Goal: Task Accomplishment & Management: Complete application form

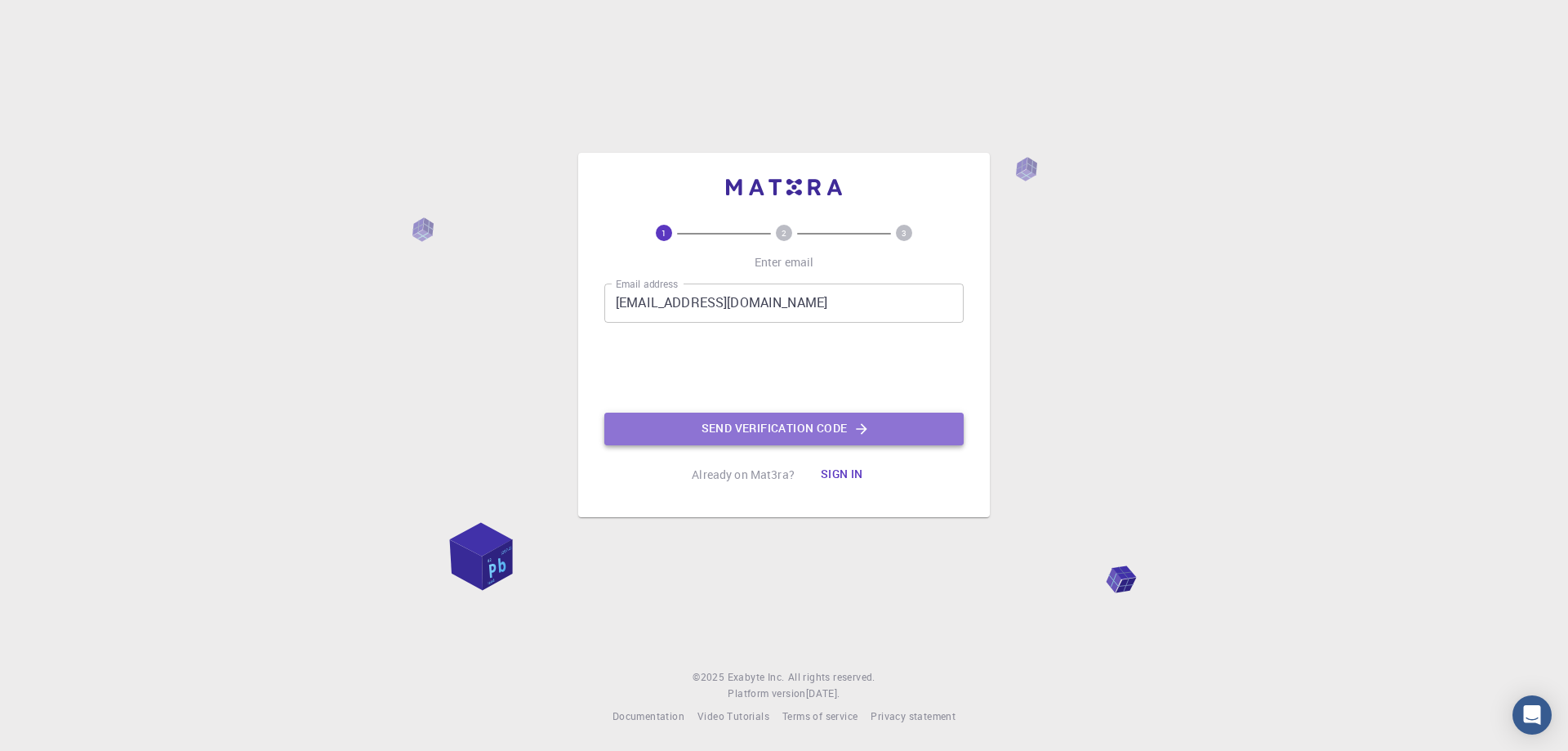
click at [790, 434] on button "Send verification code" at bounding box center [784, 428] width 360 height 33
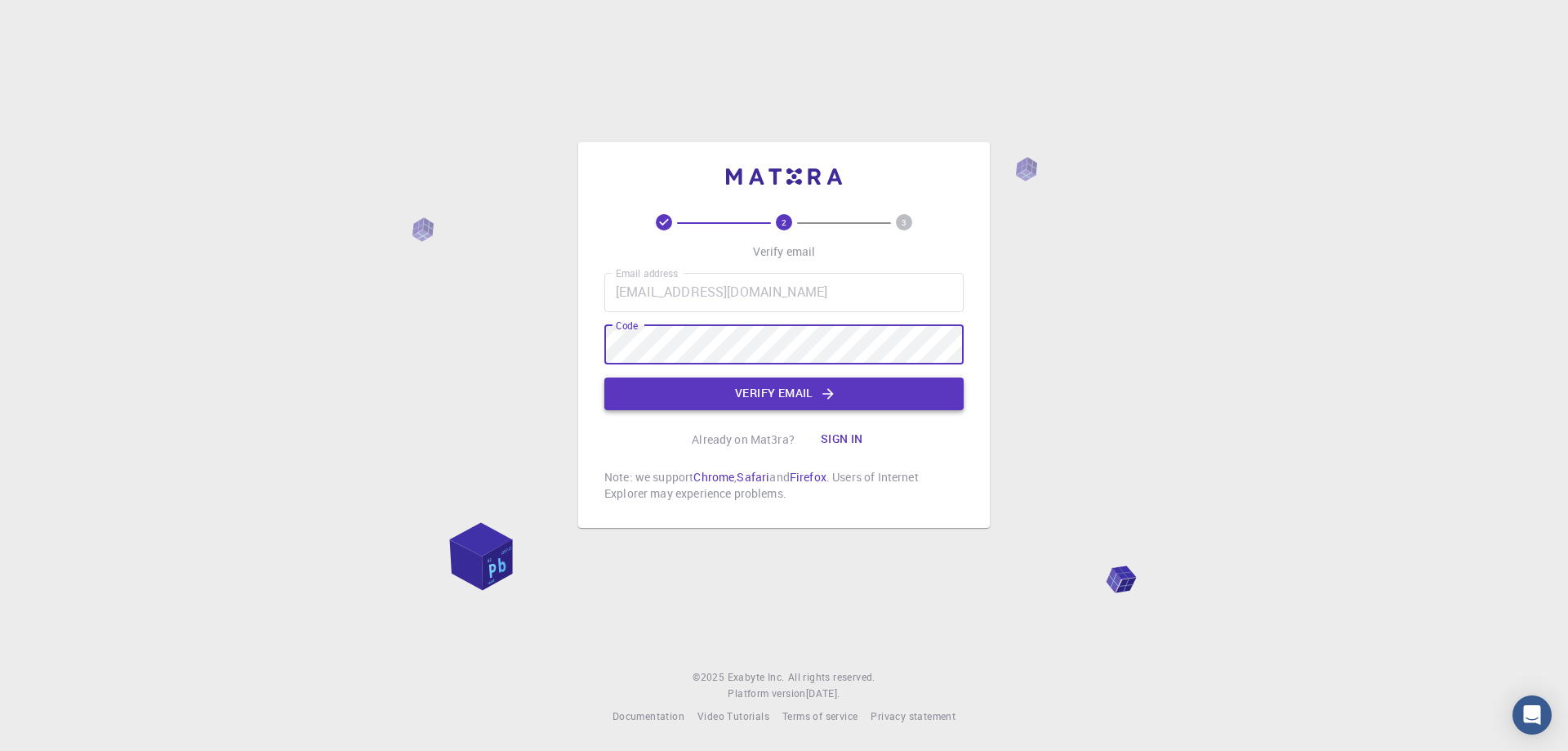
click at [767, 394] on button "Verify email" at bounding box center [784, 393] width 360 height 33
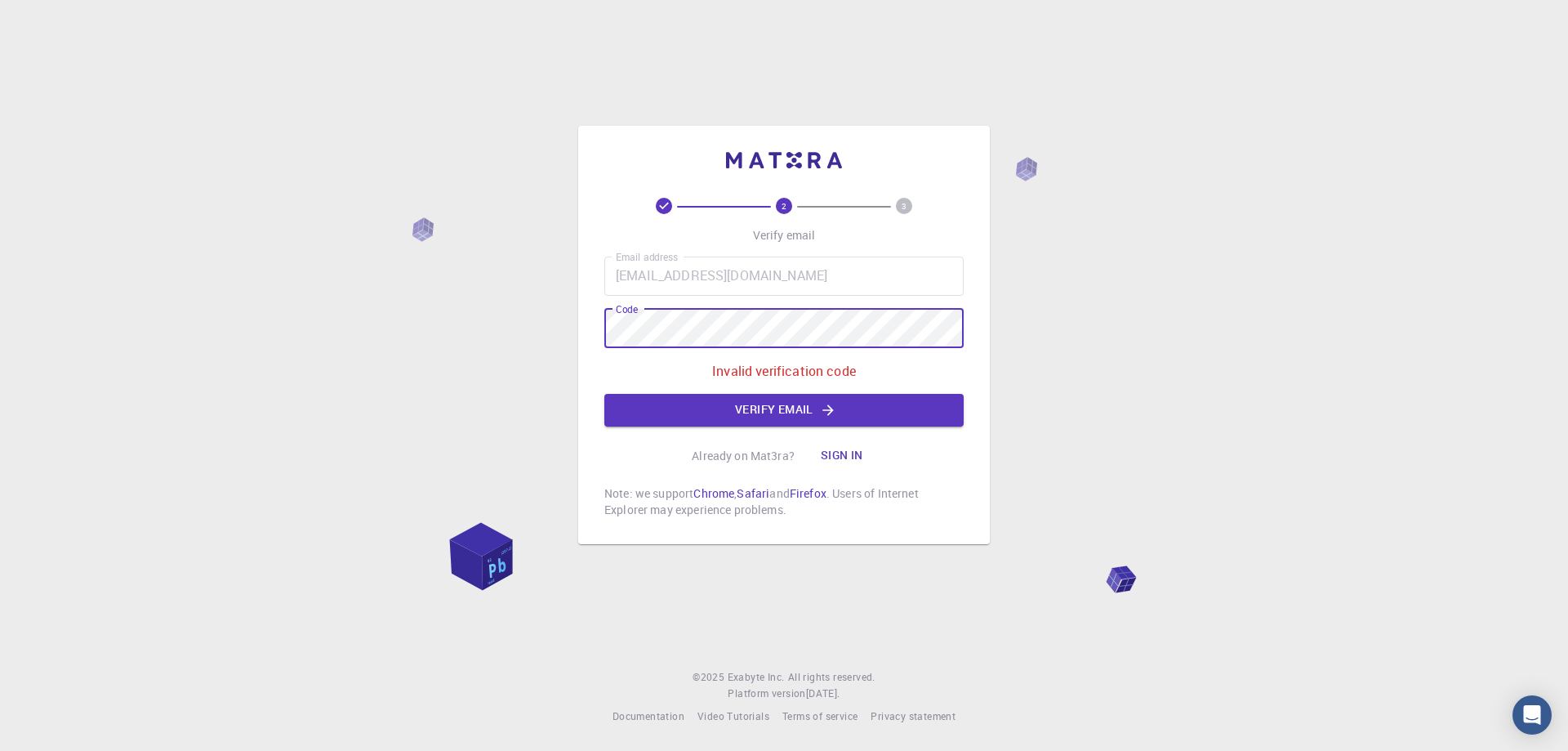
click at [520, 303] on div "2 3 Verify email Email address [EMAIL_ADDRESS][DOMAIN_NAME] Email address Code …" at bounding box center [784, 376] width 1568 height 751
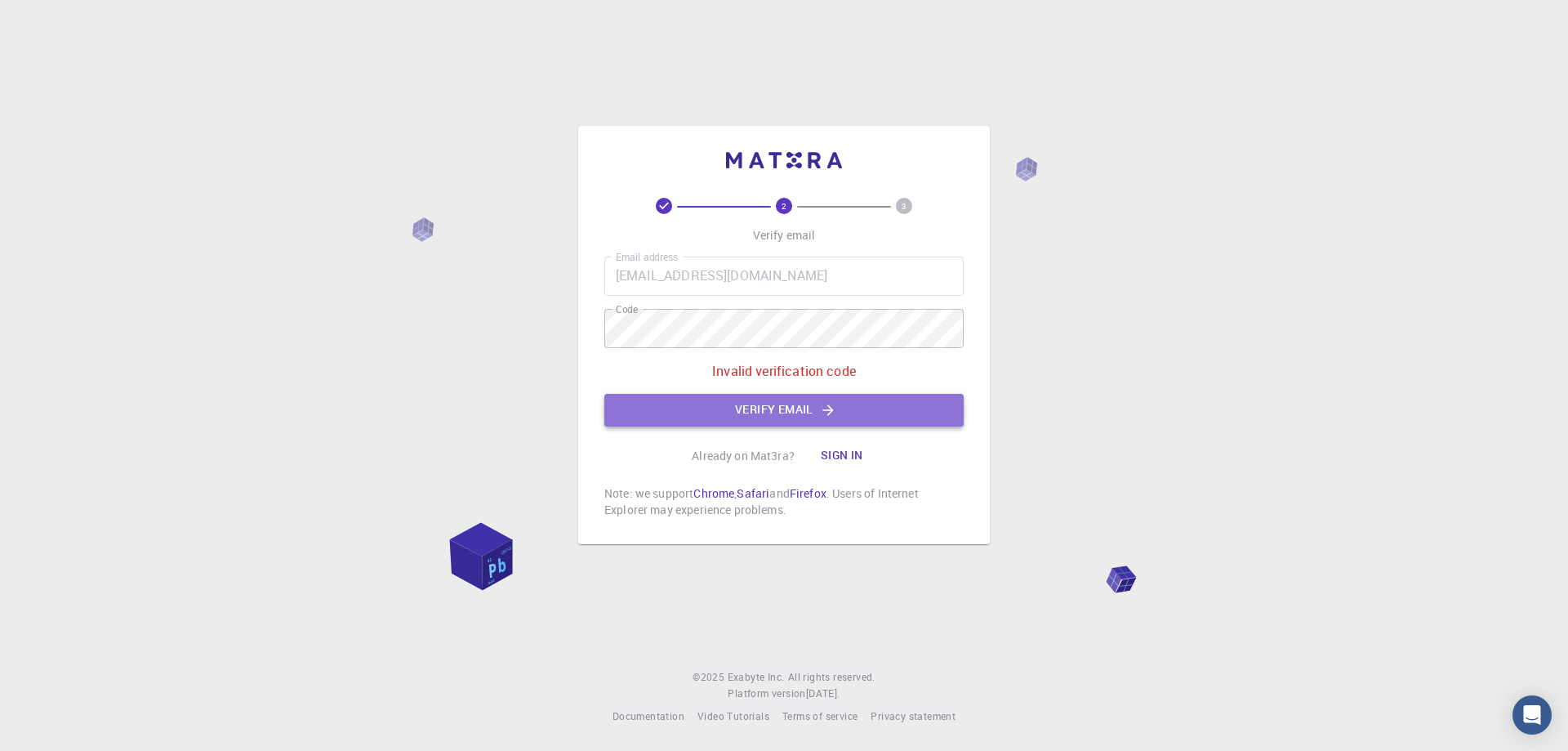
click at [812, 410] on button "Verify email" at bounding box center [784, 410] width 360 height 33
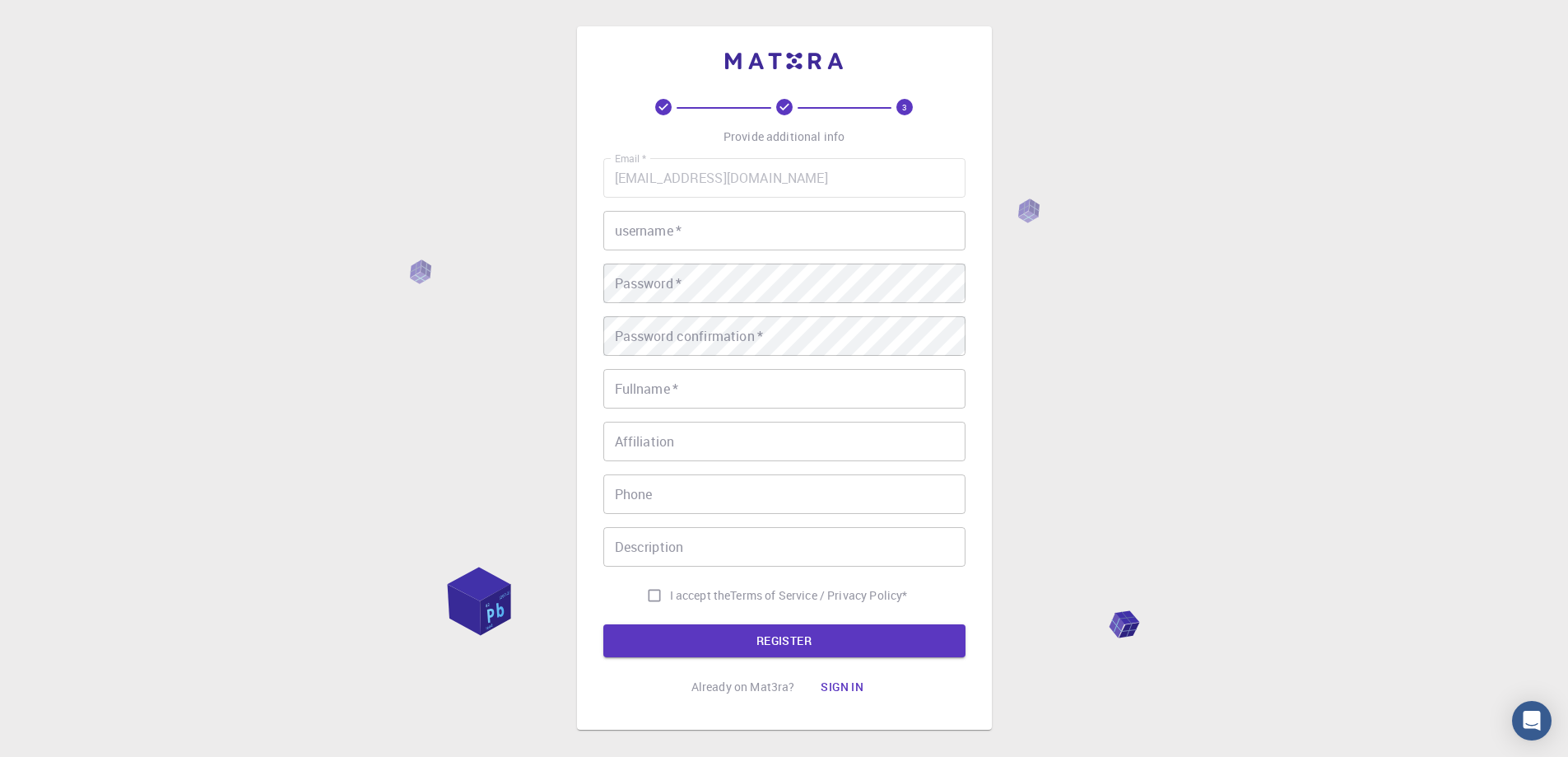
click at [735, 222] on input "username   *" at bounding box center [784, 231] width 362 height 40
type input "Alaa"
type input "[PERSON_NAME]"
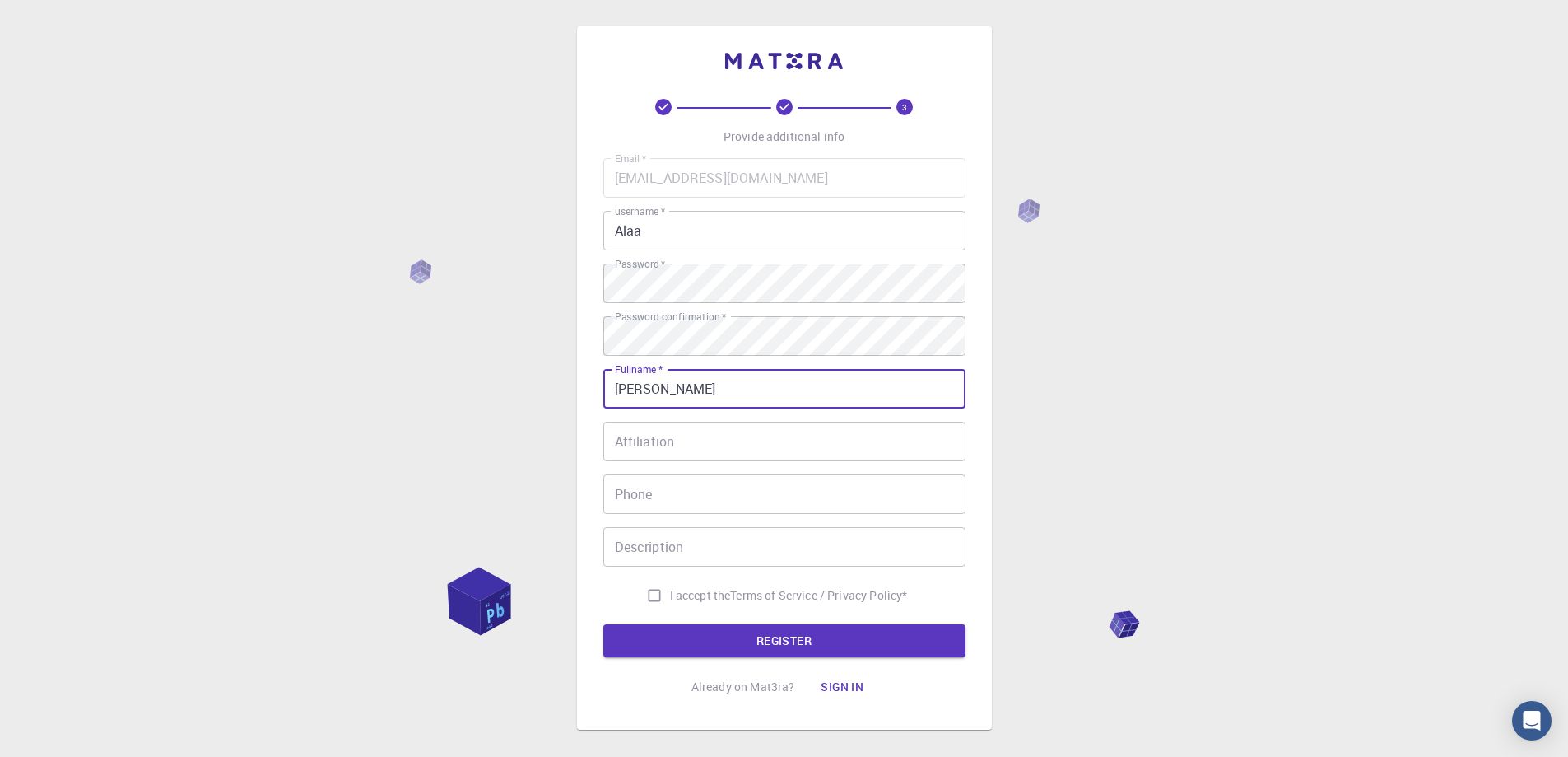
type input "01067740461"
click at [653, 596] on input "I accept the Terms of Service / Privacy Policy *" at bounding box center [654, 595] width 31 height 31
checkbox input "true"
click at [873, 632] on button "REGISTER" at bounding box center [784, 640] width 362 height 33
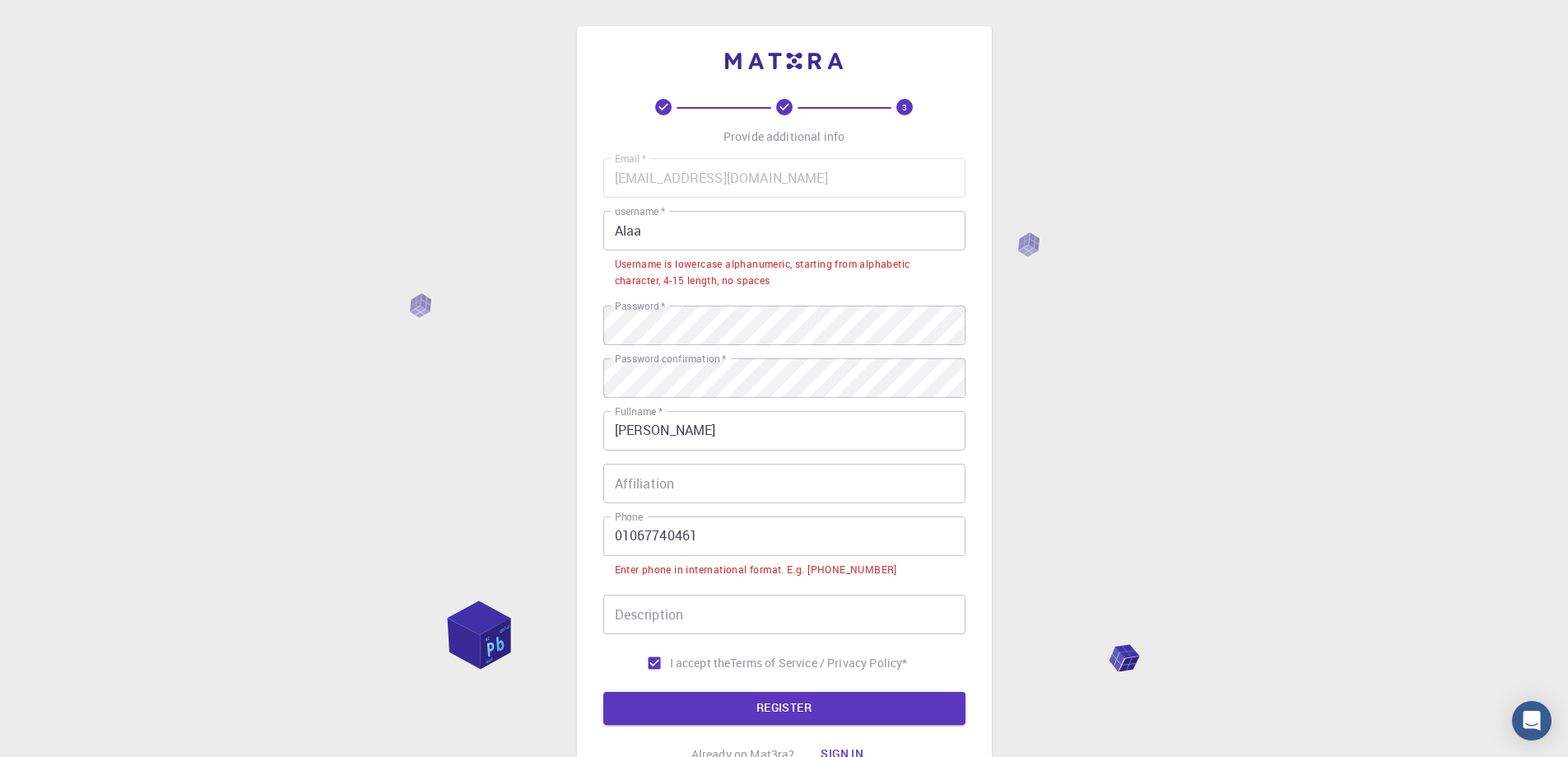
click at [609, 534] on input "01067740461" at bounding box center [784, 536] width 362 height 40
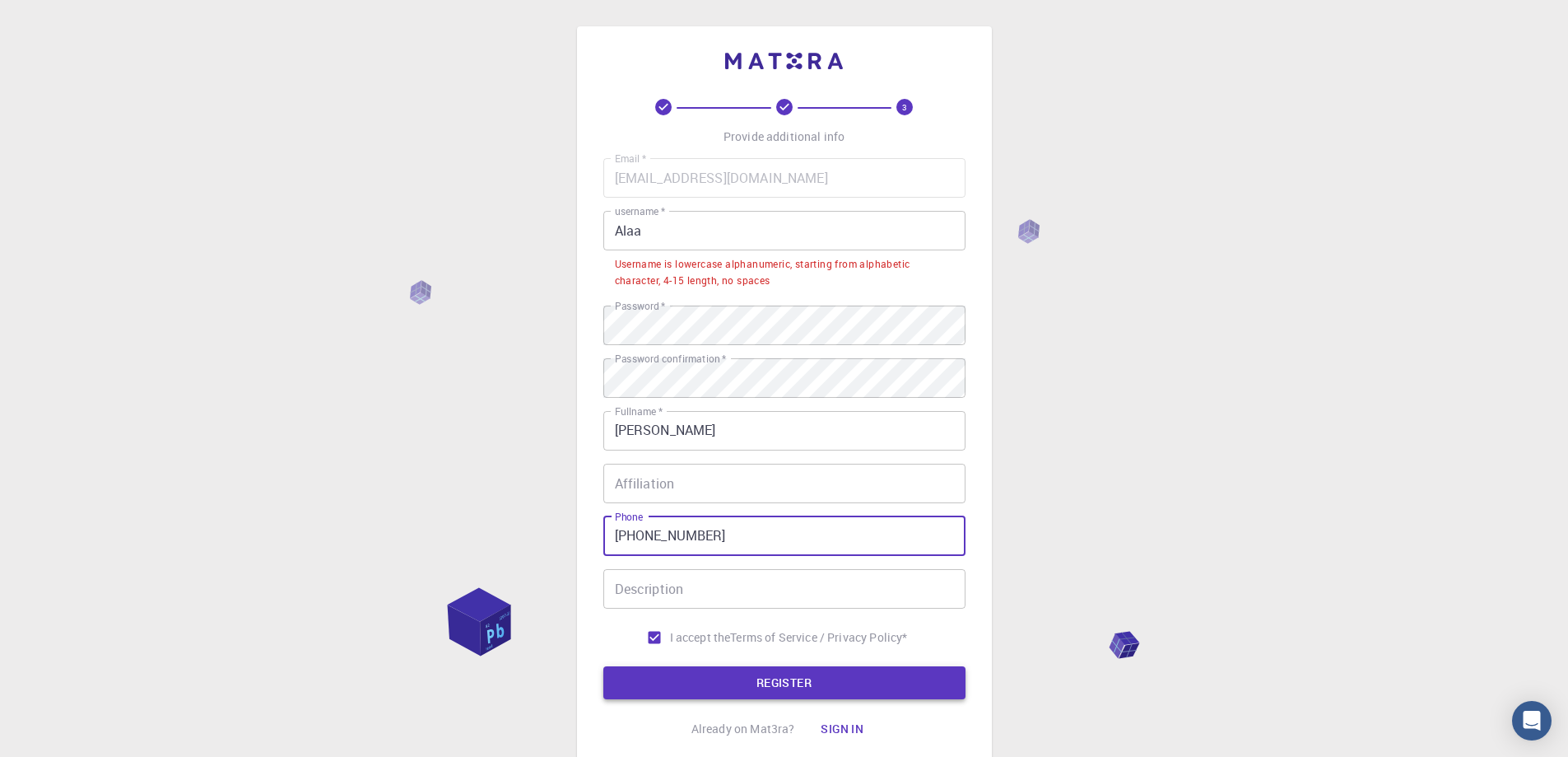
type input "[PHONE_NUMBER]"
click at [751, 679] on button "REGISTER" at bounding box center [784, 682] width 362 height 33
click at [738, 225] on input "Alaa" at bounding box center [784, 231] width 362 height 40
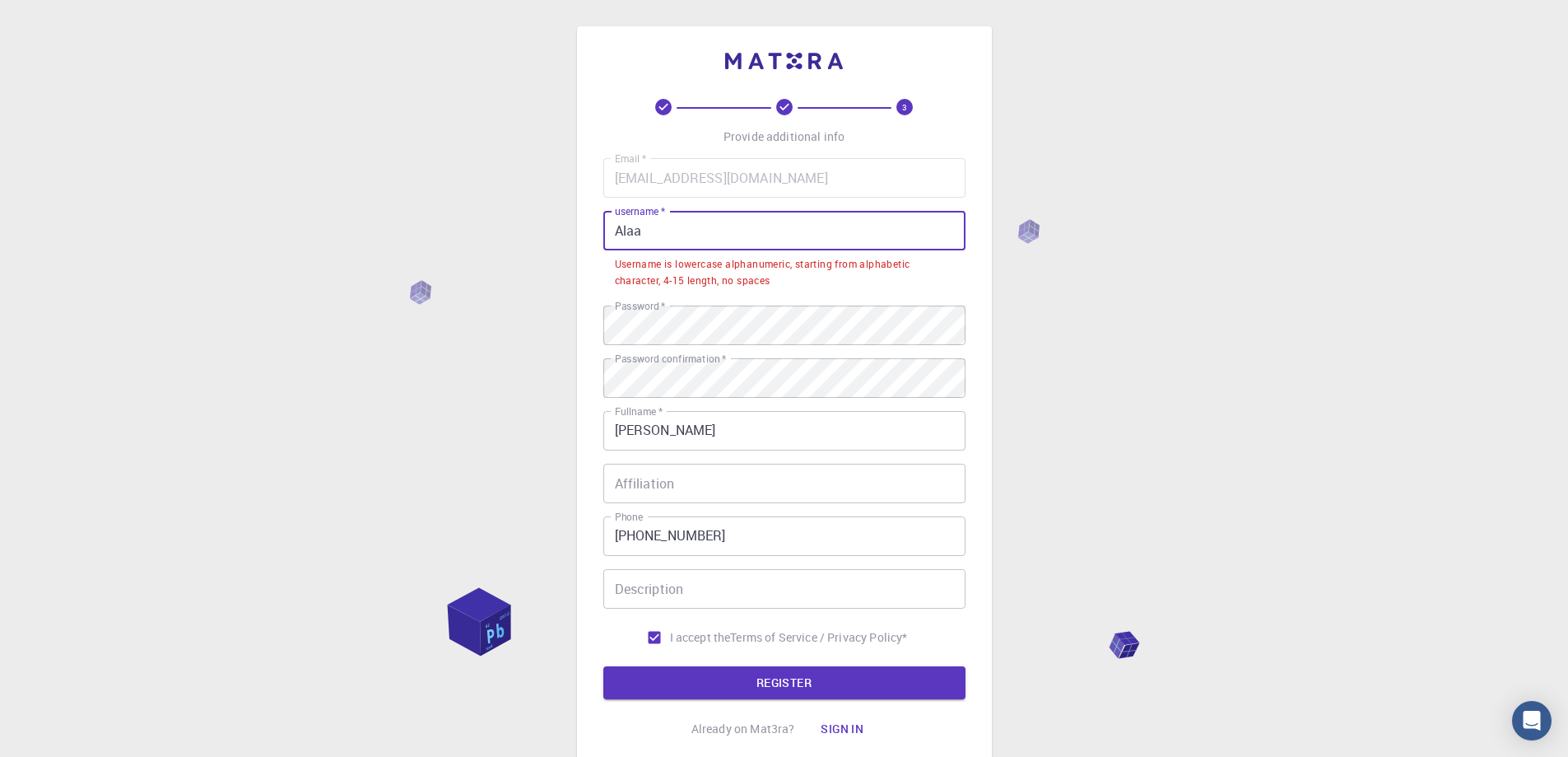
drag, startPoint x: 582, startPoint y: 223, endPoint x: 524, endPoint y: 214, distance: 58.7
click at [526, 214] on div "3 Provide additional info Email   * [EMAIL_ADDRESS][DOMAIN_NAME] Email   * user…" at bounding box center [784, 440] width 1568 height 881
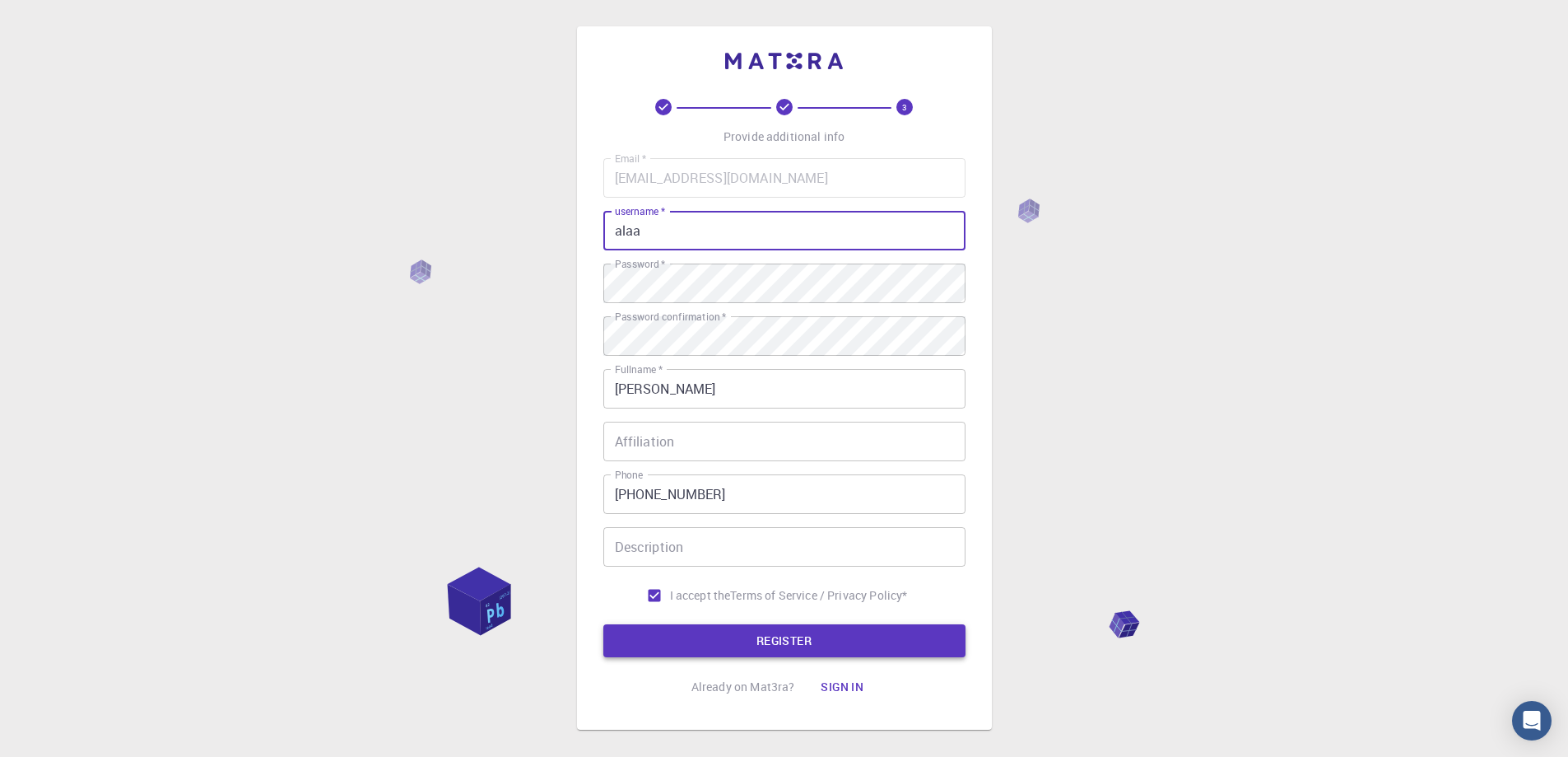
click at [774, 639] on button "REGISTER" at bounding box center [784, 640] width 362 height 33
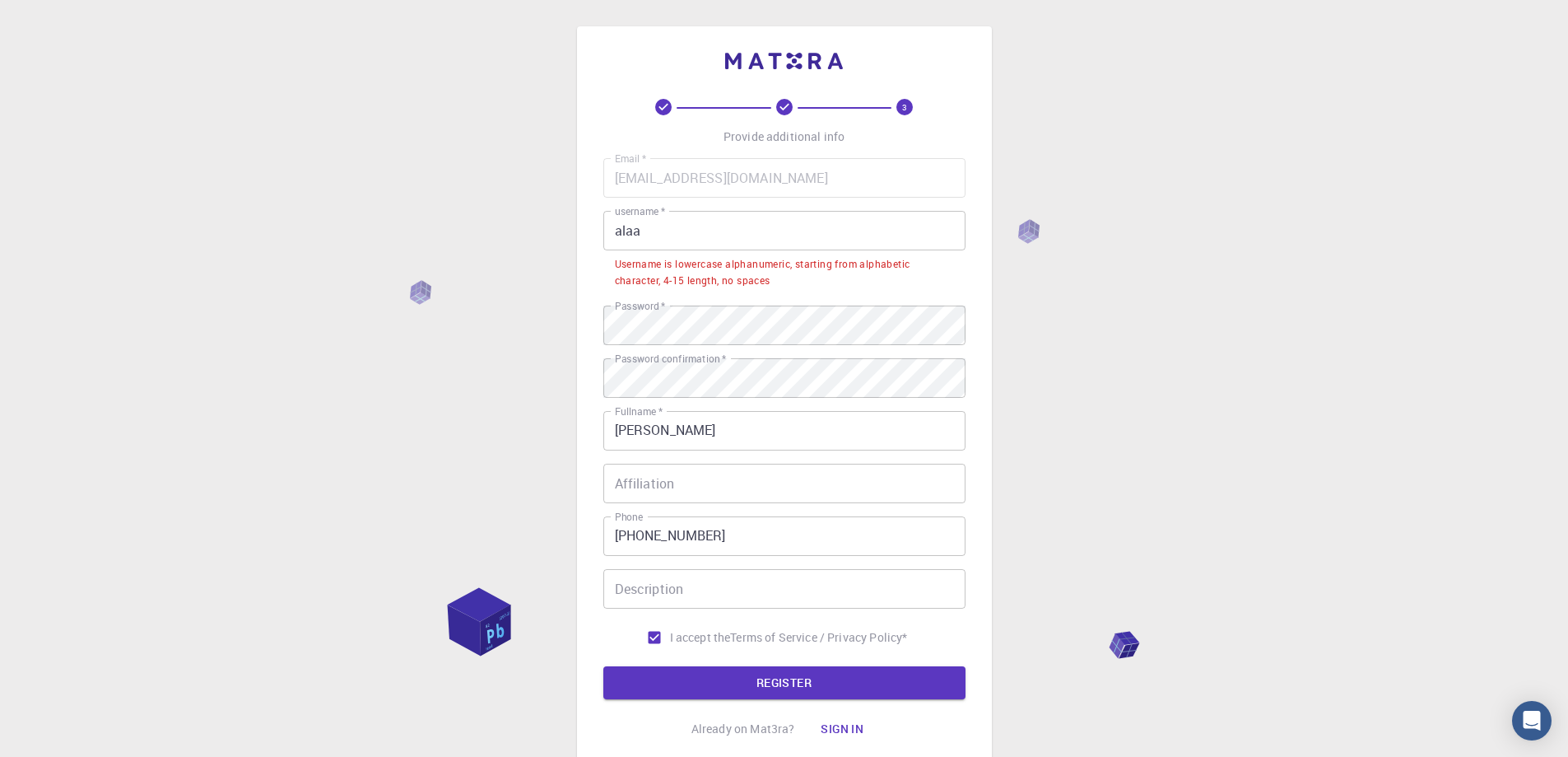
click at [667, 234] on input "alaa" at bounding box center [784, 231] width 362 height 40
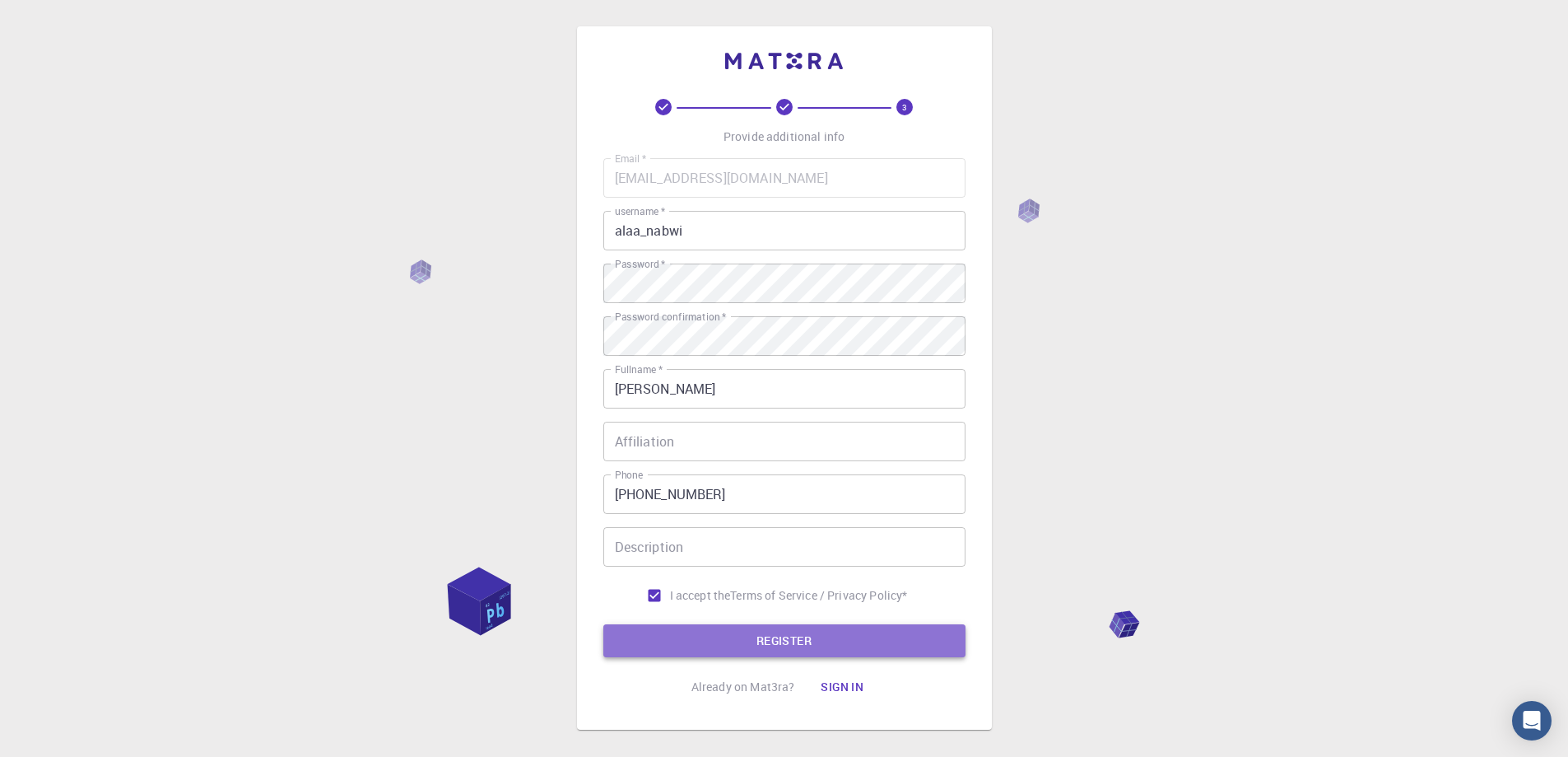
click at [742, 645] on button "REGISTER" at bounding box center [784, 640] width 362 height 33
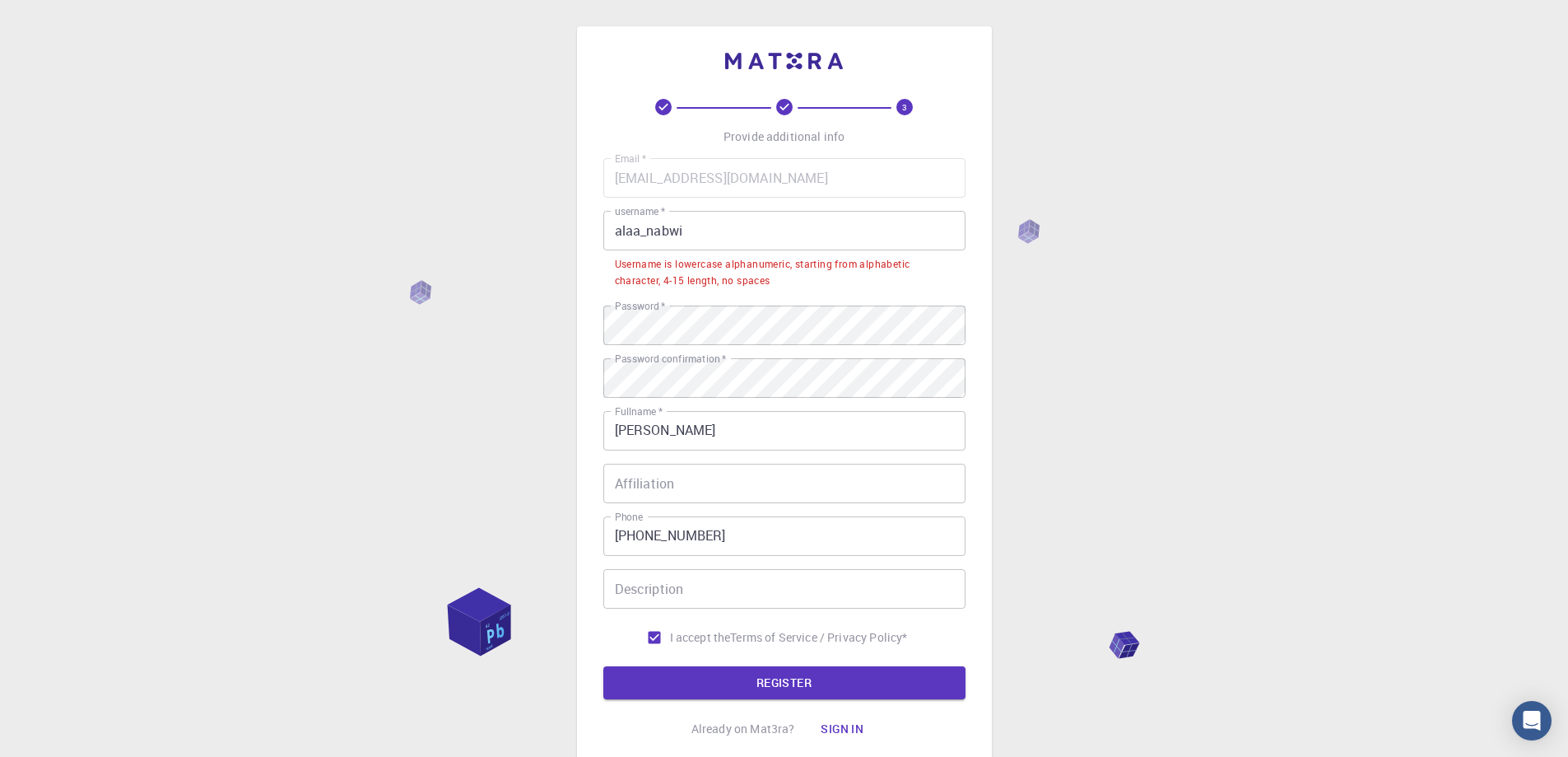
click at [645, 230] on input "alaa_nabwi" at bounding box center [784, 231] width 362 height 40
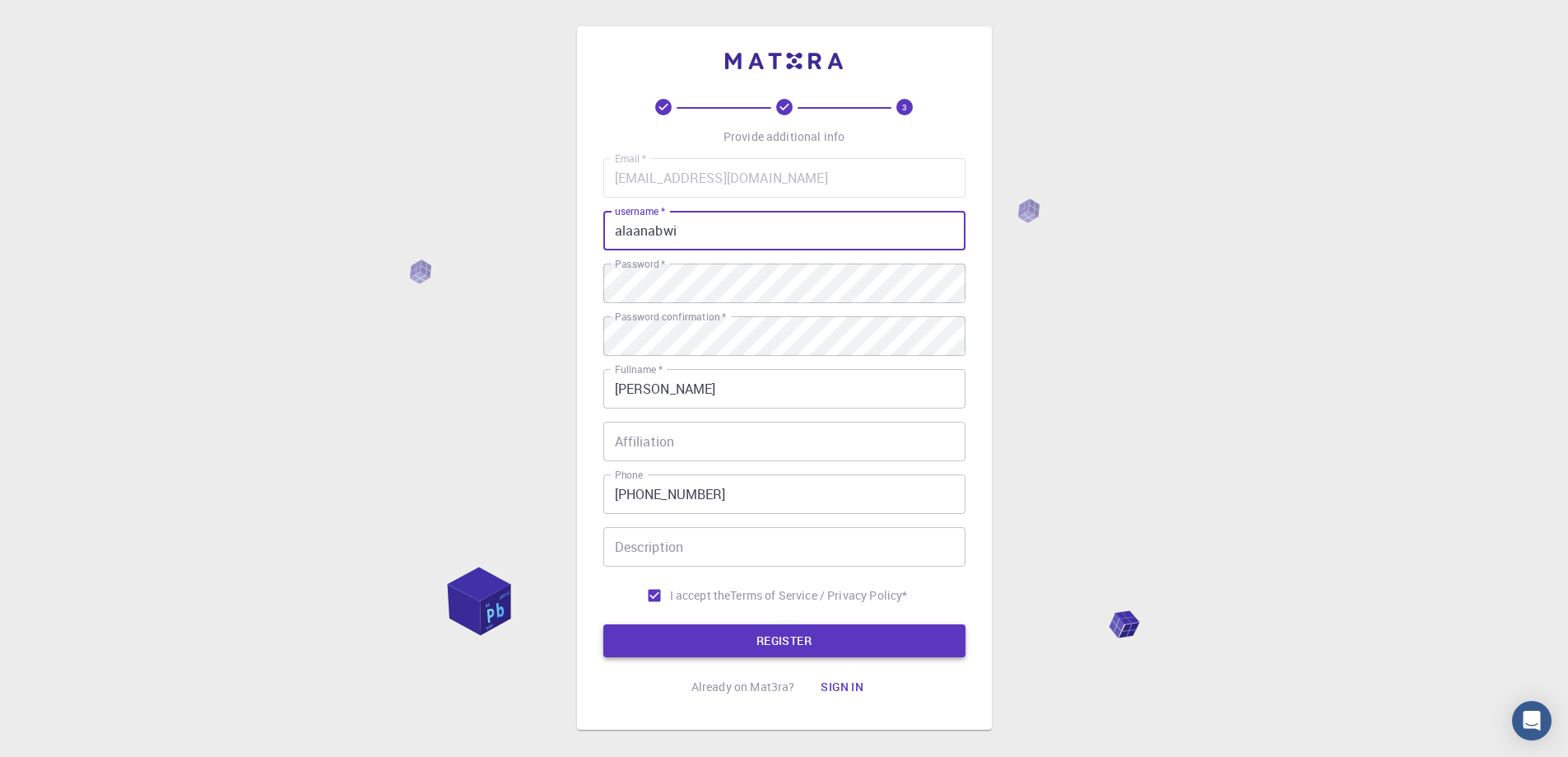
type input "alaanabwi"
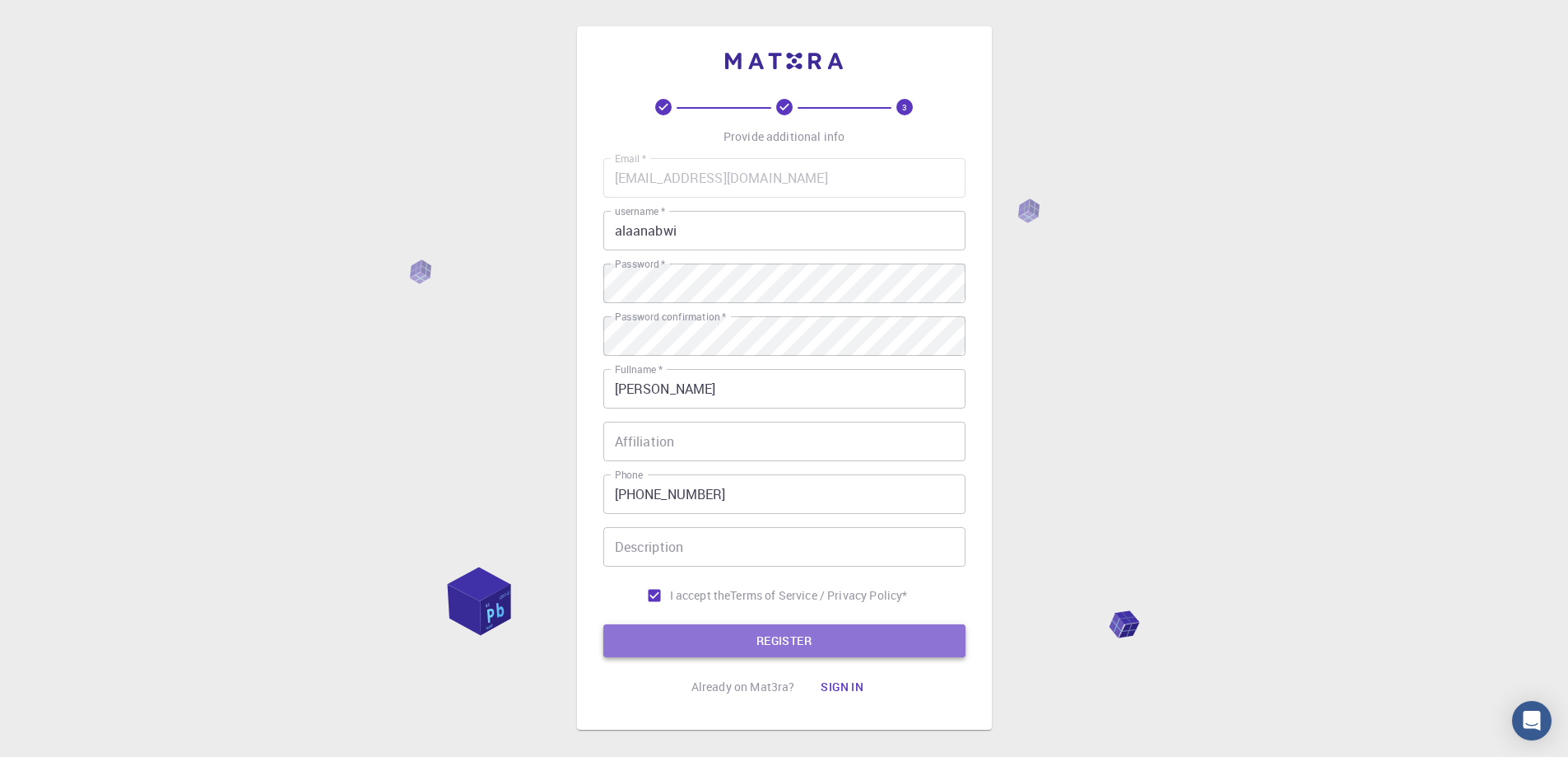
click at [735, 646] on button "REGISTER" at bounding box center [784, 640] width 362 height 33
click at [766, 650] on button "REGISTER" at bounding box center [784, 640] width 362 height 33
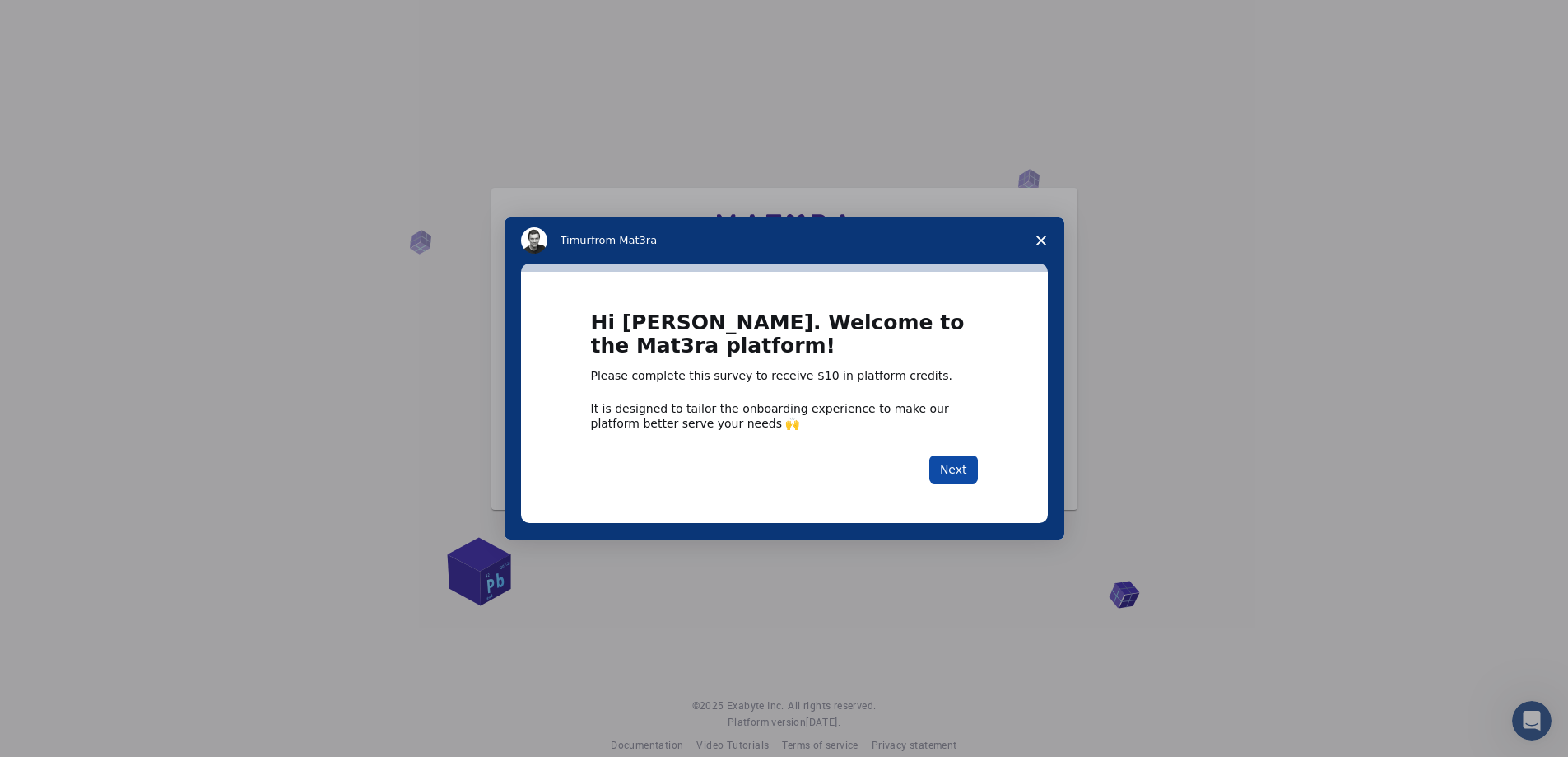
click at [957, 477] on button "Next" at bounding box center [953, 469] width 49 height 28
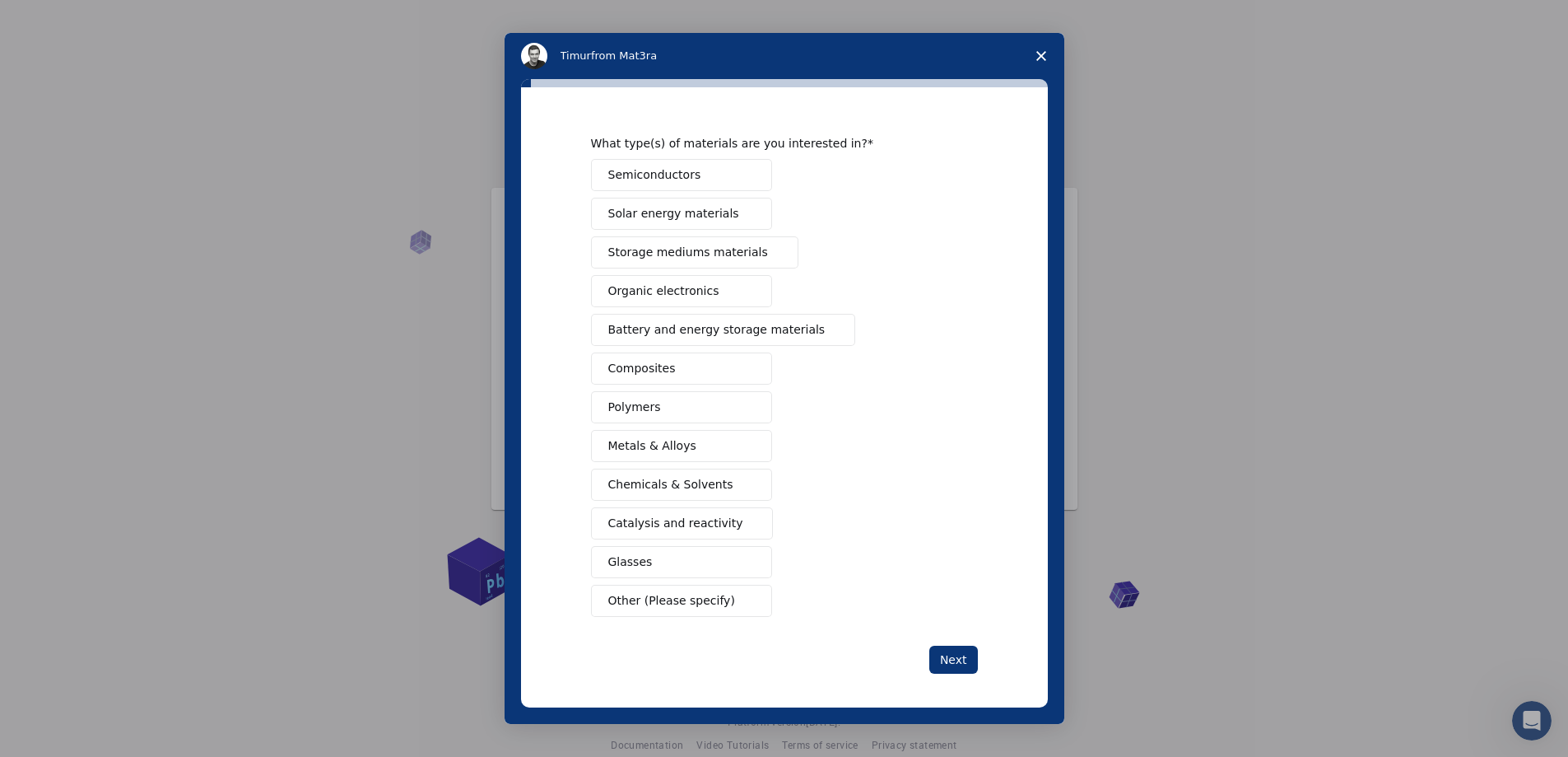
scroll to position [38, 0]
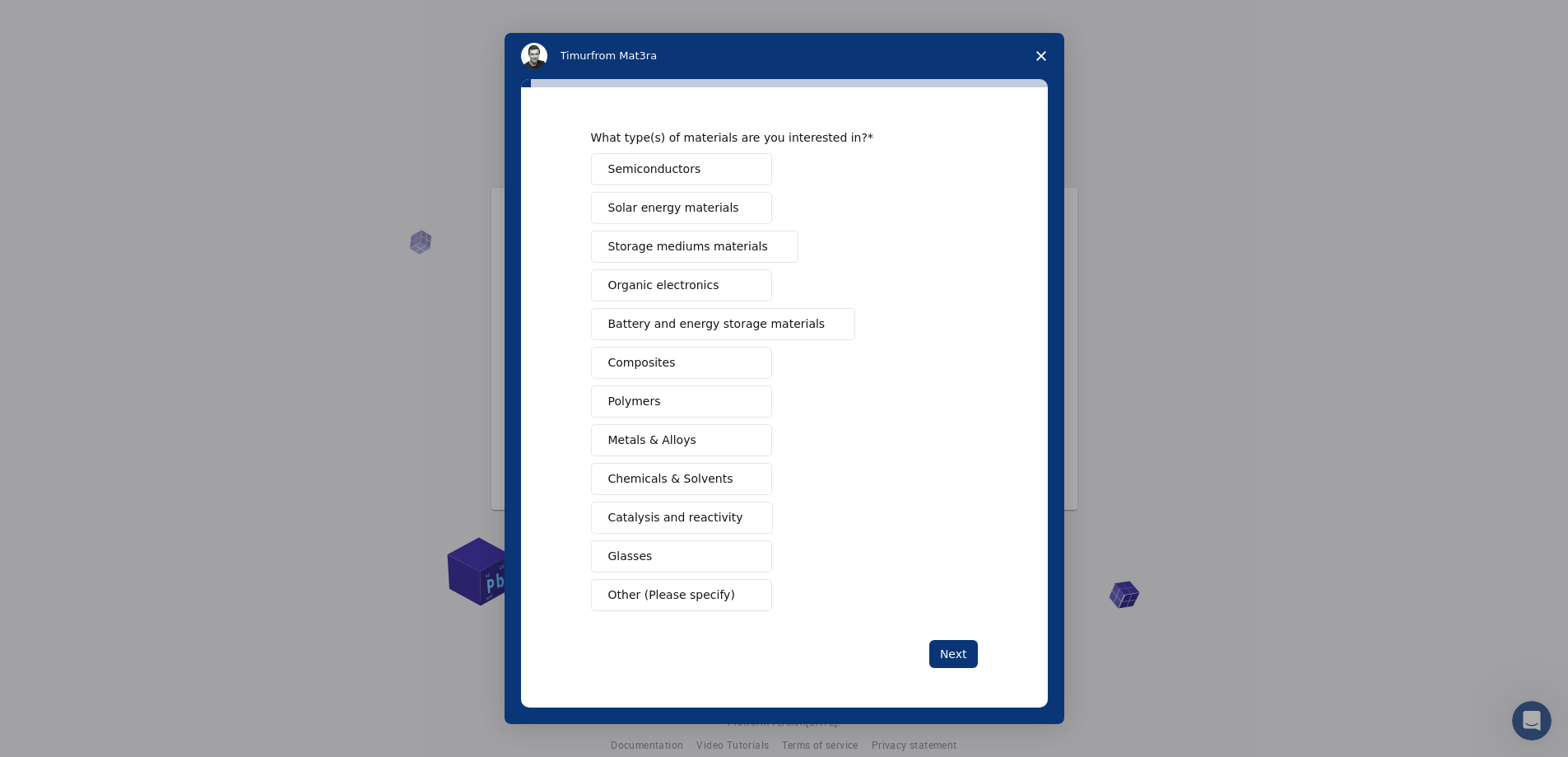
click at [720, 594] on button "Other (Please specify)" at bounding box center [681, 595] width 181 height 32
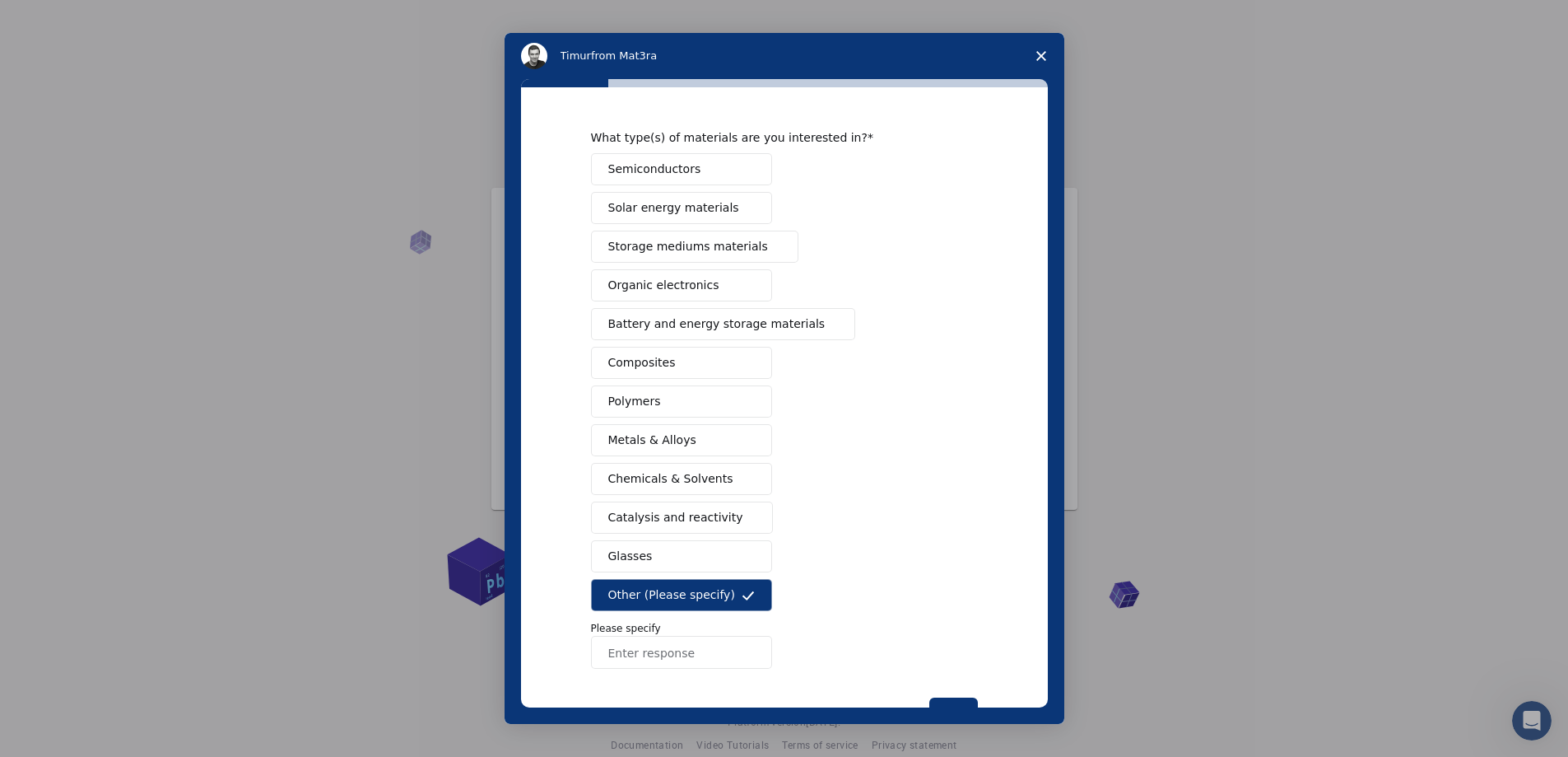
click at [674, 653] on input "Enter response" at bounding box center [681, 652] width 181 height 33
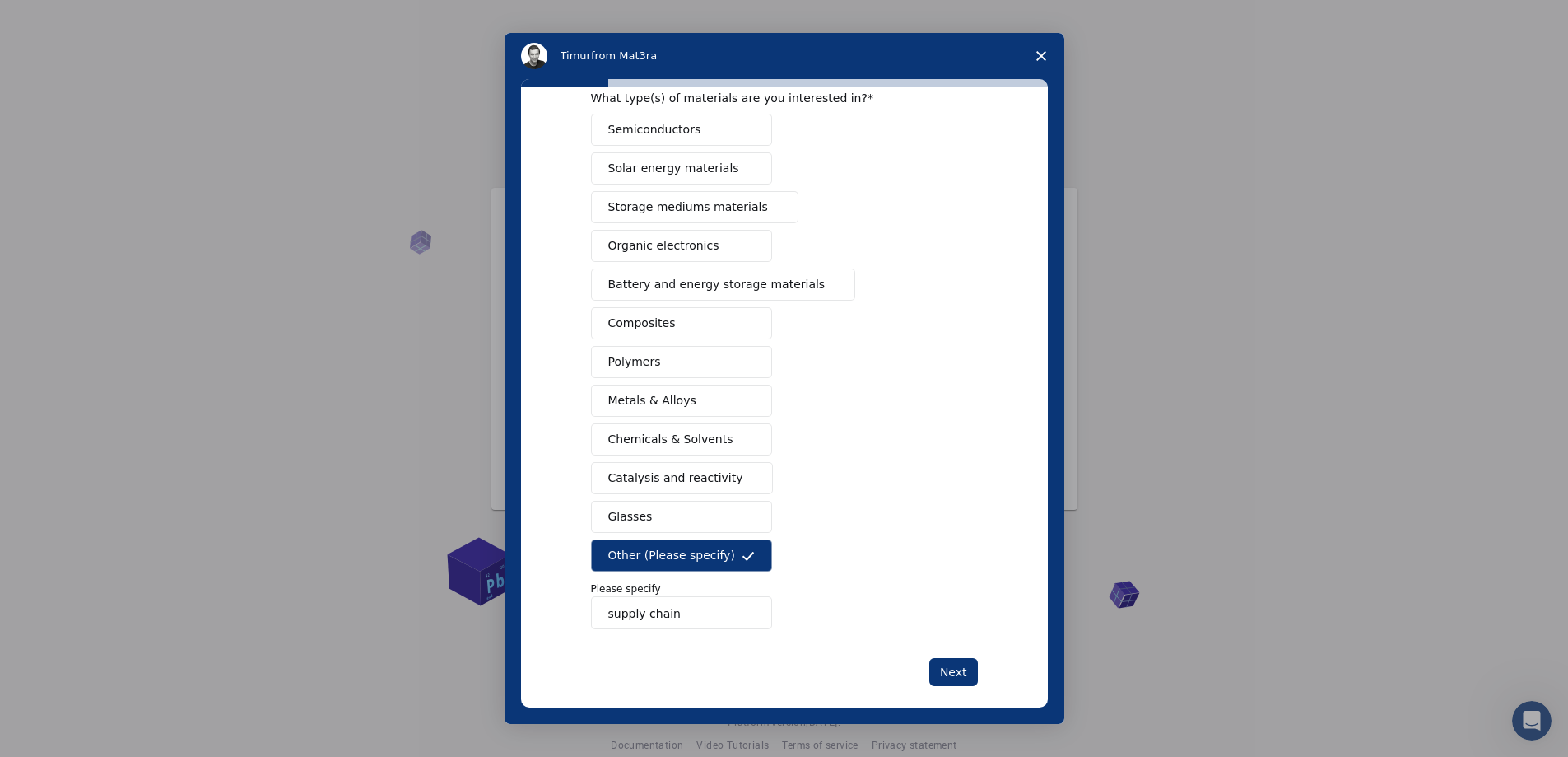
scroll to position [96, 0]
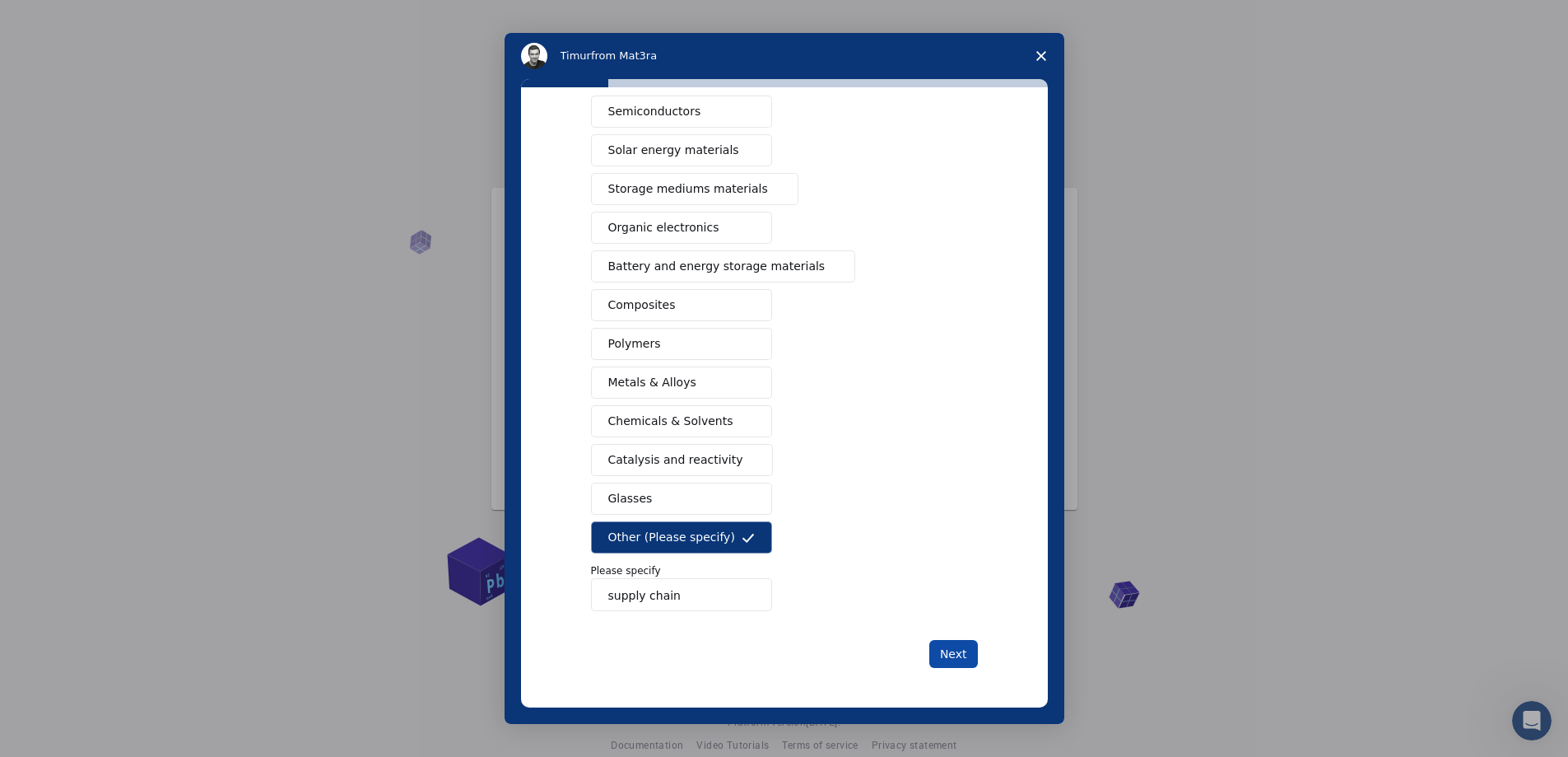
type input "supply chain"
click at [951, 655] on button "Next" at bounding box center [953, 654] width 49 height 28
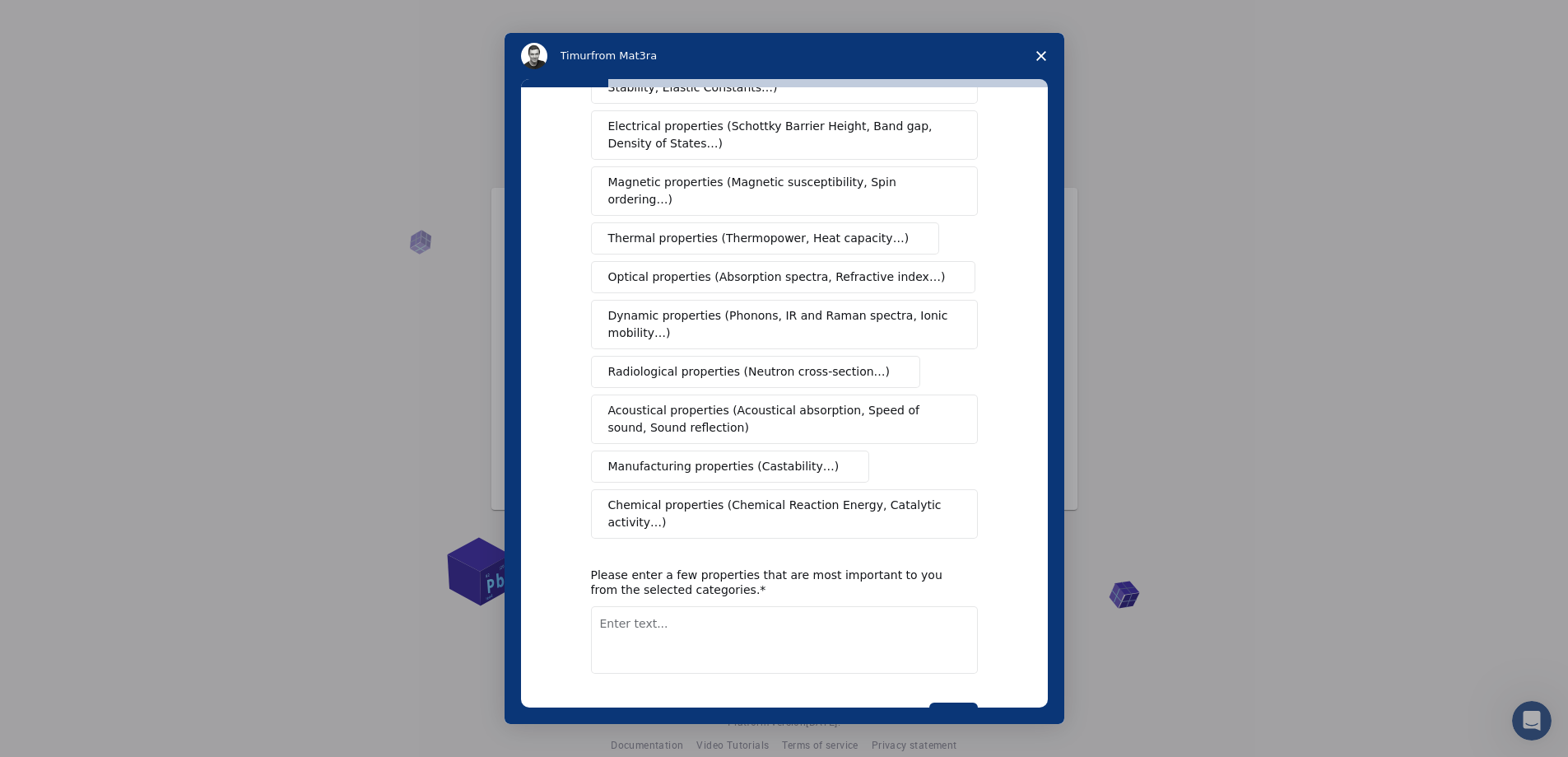
scroll to position [0, 0]
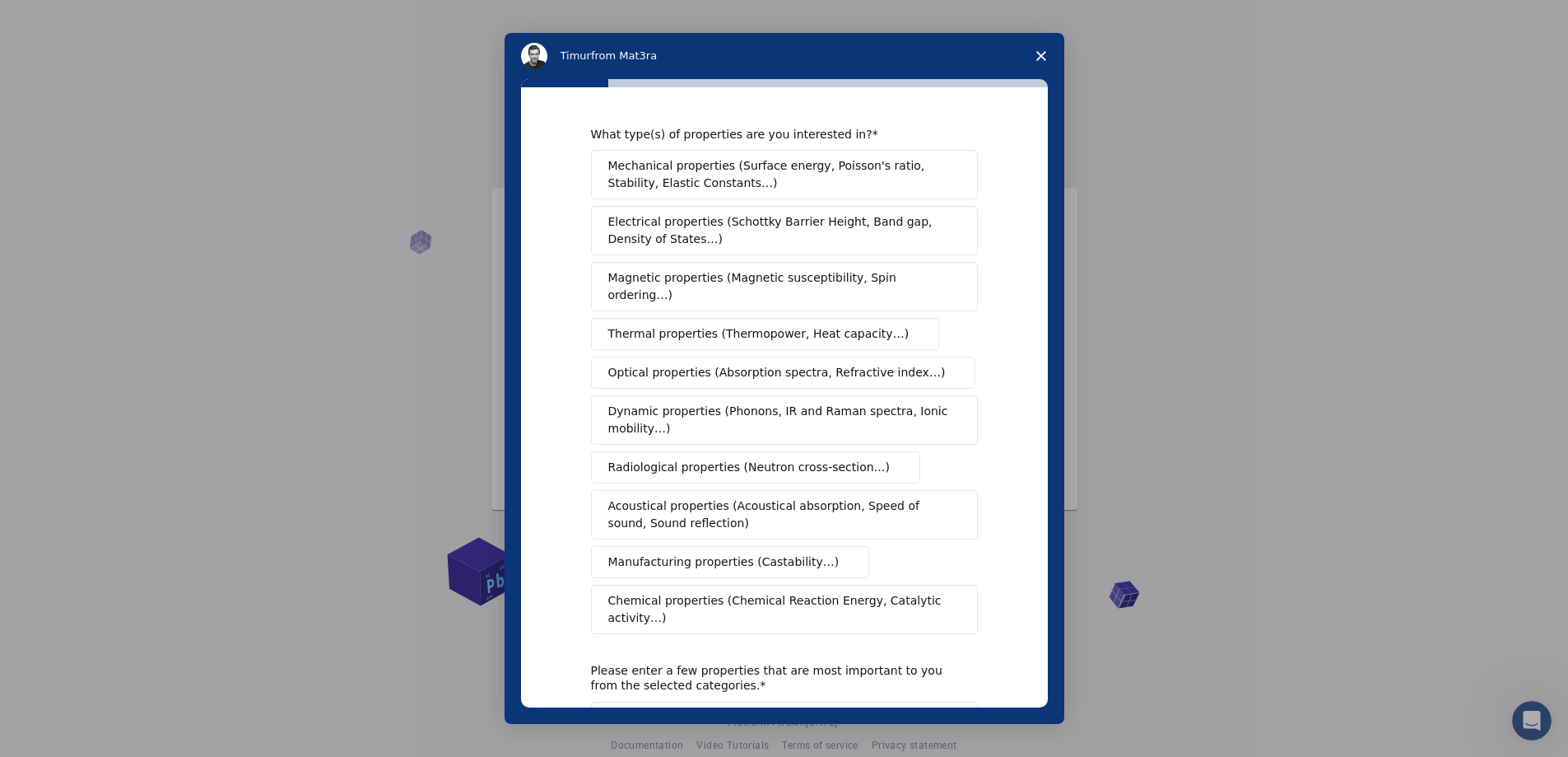
click at [946, 663] on div "Please enter a few properties that are most important to you from the selected …" at bounding box center [772, 678] width 362 height 30
click at [842, 545] on div "Mechanical properties (Surface energy, Poisson's ratio, Stability, Elastic Cons…" at bounding box center [784, 391] width 387 height 484
click at [749, 553] on span "Manufacturing properties (Castability…)" at bounding box center [724, 561] width 232 height 17
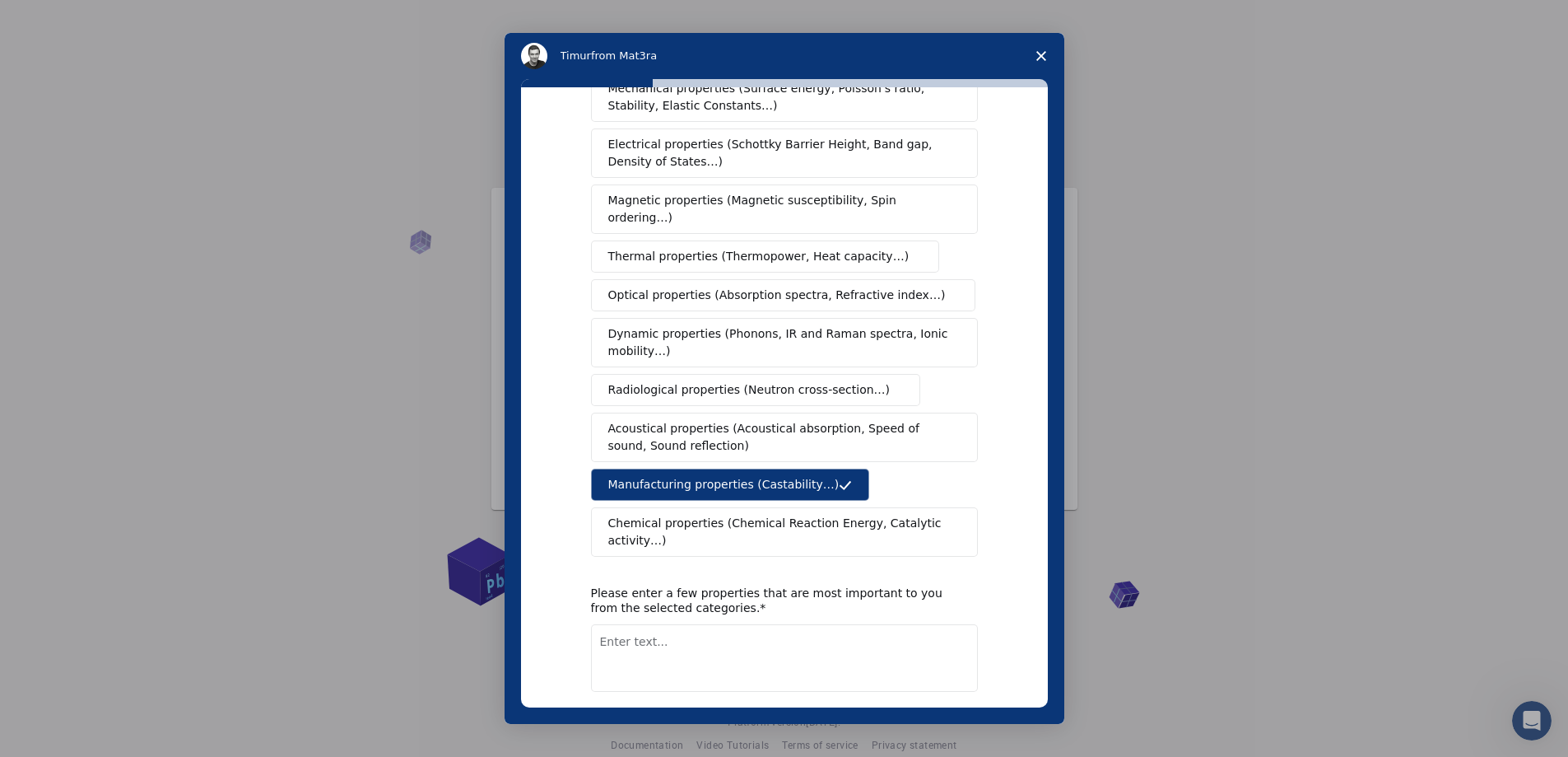
scroll to position [124, 0]
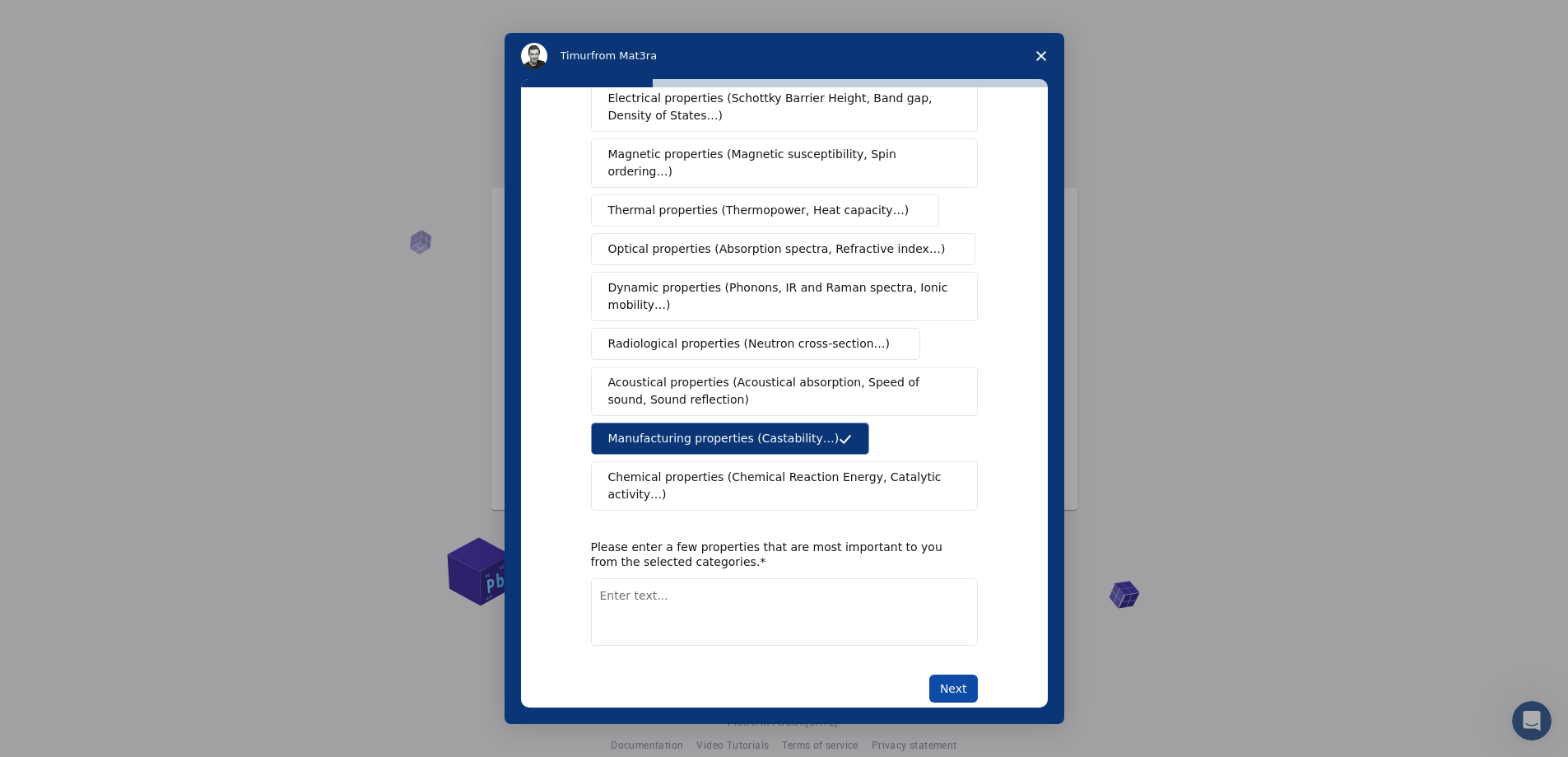
click at [944, 674] on button "Next" at bounding box center [953, 688] width 49 height 28
drag, startPoint x: 701, startPoint y: 581, endPoint x: 486, endPoint y: 505, distance: 228.0
click at [486, 505] on div "[PERSON_NAME] from Mat3ra What type(s) of properties are you interested in? Mec…" at bounding box center [784, 378] width 1568 height 757
type textarea "manufacturing process"
click at [955, 674] on button "Next" at bounding box center [953, 688] width 49 height 28
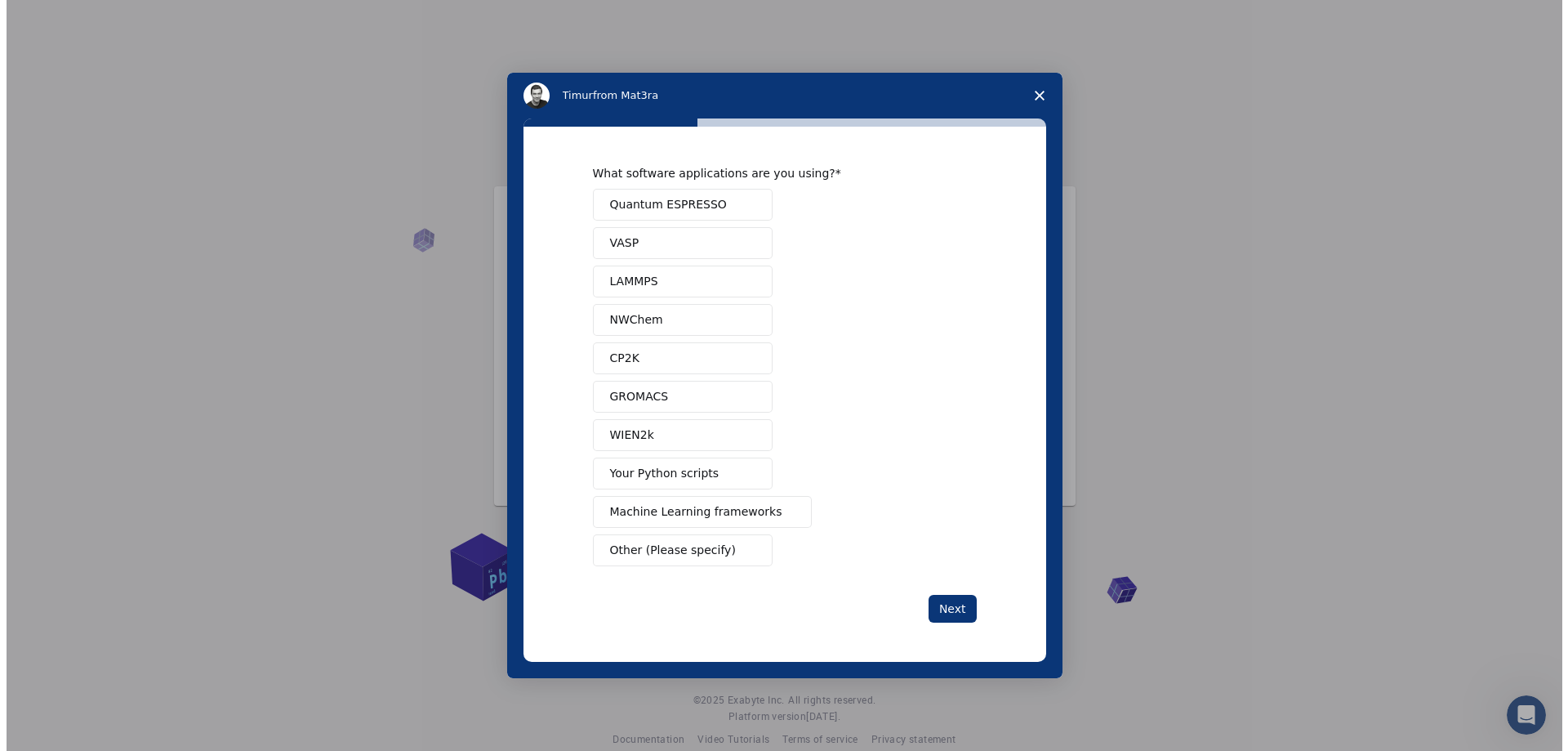
scroll to position [0, 0]
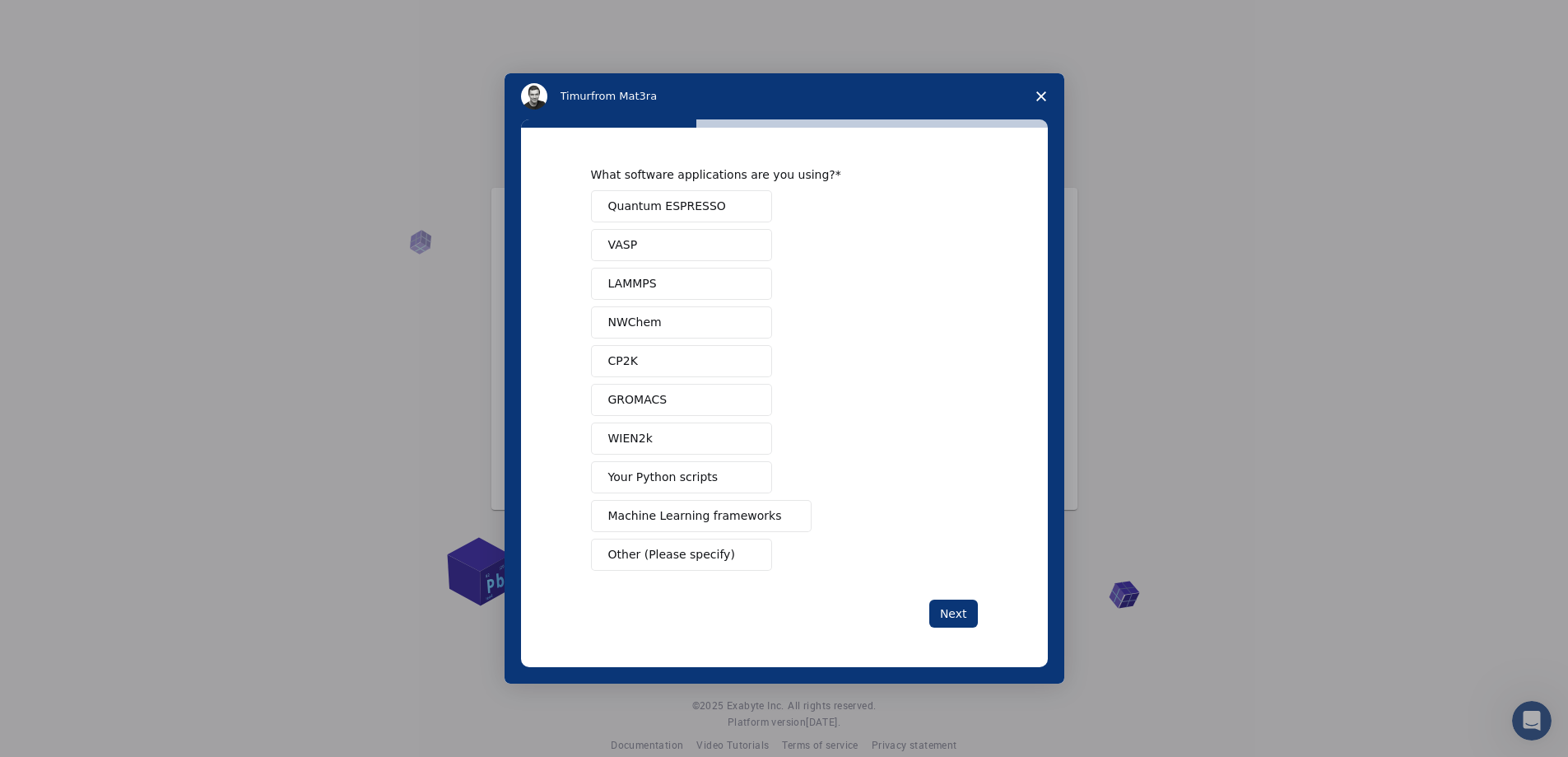
click at [739, 521] on span "Machine Learning frameworks" at bounding box center [695, 515] width 174 height 17
click at [964, 612] on button "Next" at bounding box center [953, 613] width 49 height 28
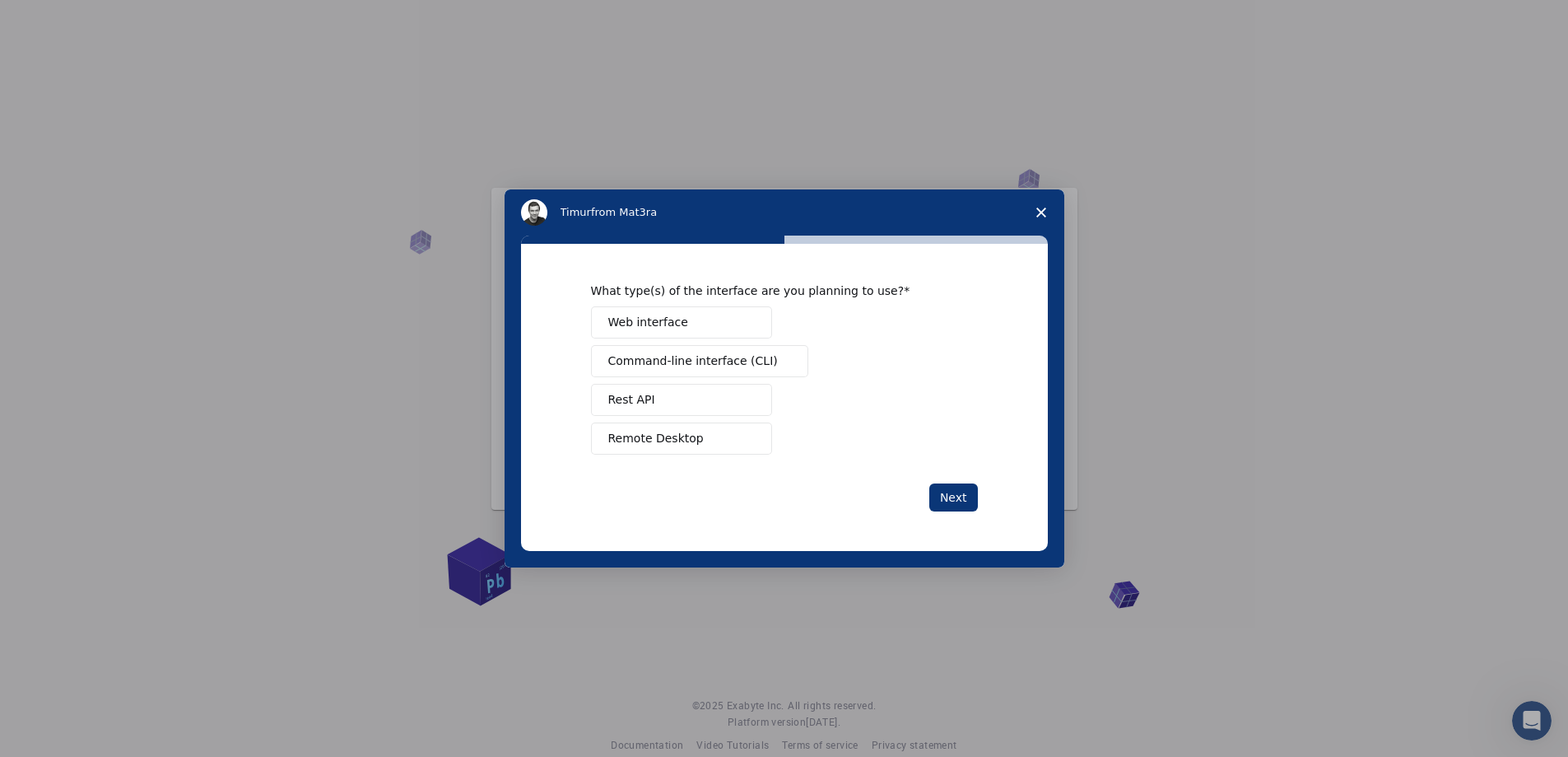
click at [715, 356] on span "Command-line interface (CLI)" at bounding box center [693, 361] width 170 height 17
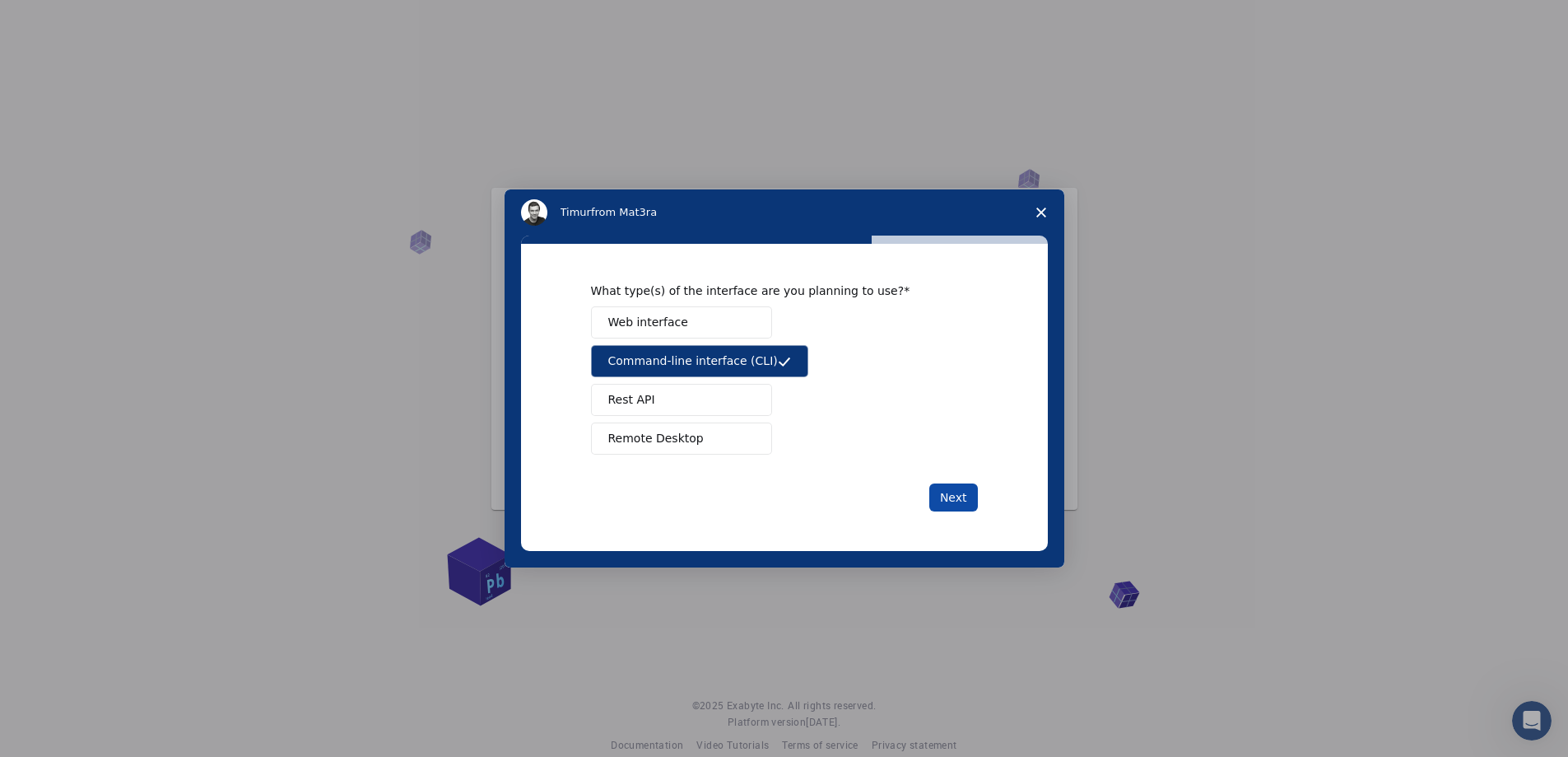
click at [956, 507] on button "Next" at bounding box center [953, 497] width 49 height 28
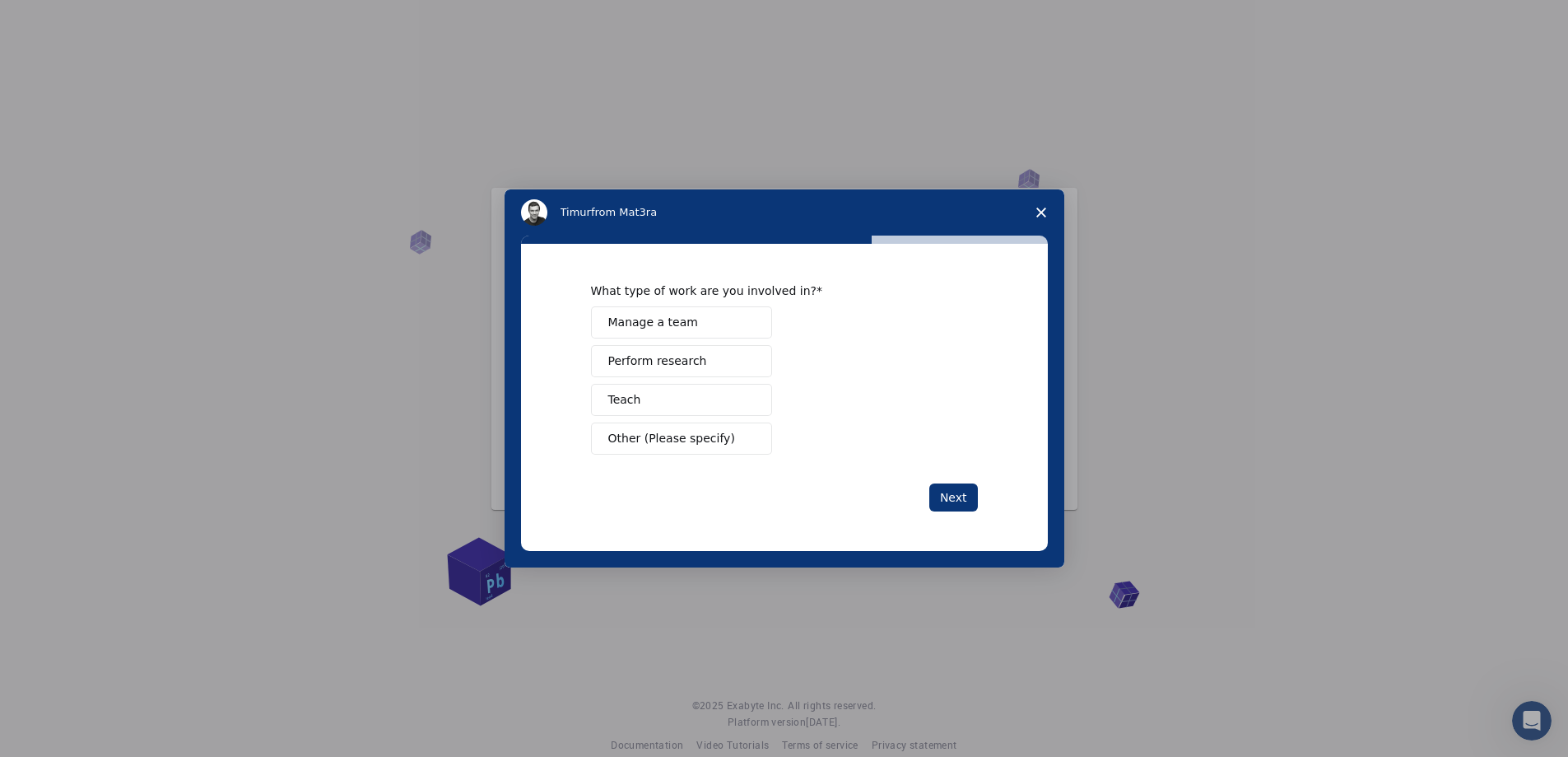
click at [712, 366] on button "Perform research" at bounding box center [681, 362] width 181 height 32
click at [944, 496] on button "Next" at bounding box center [953, 497] width 49 height 28
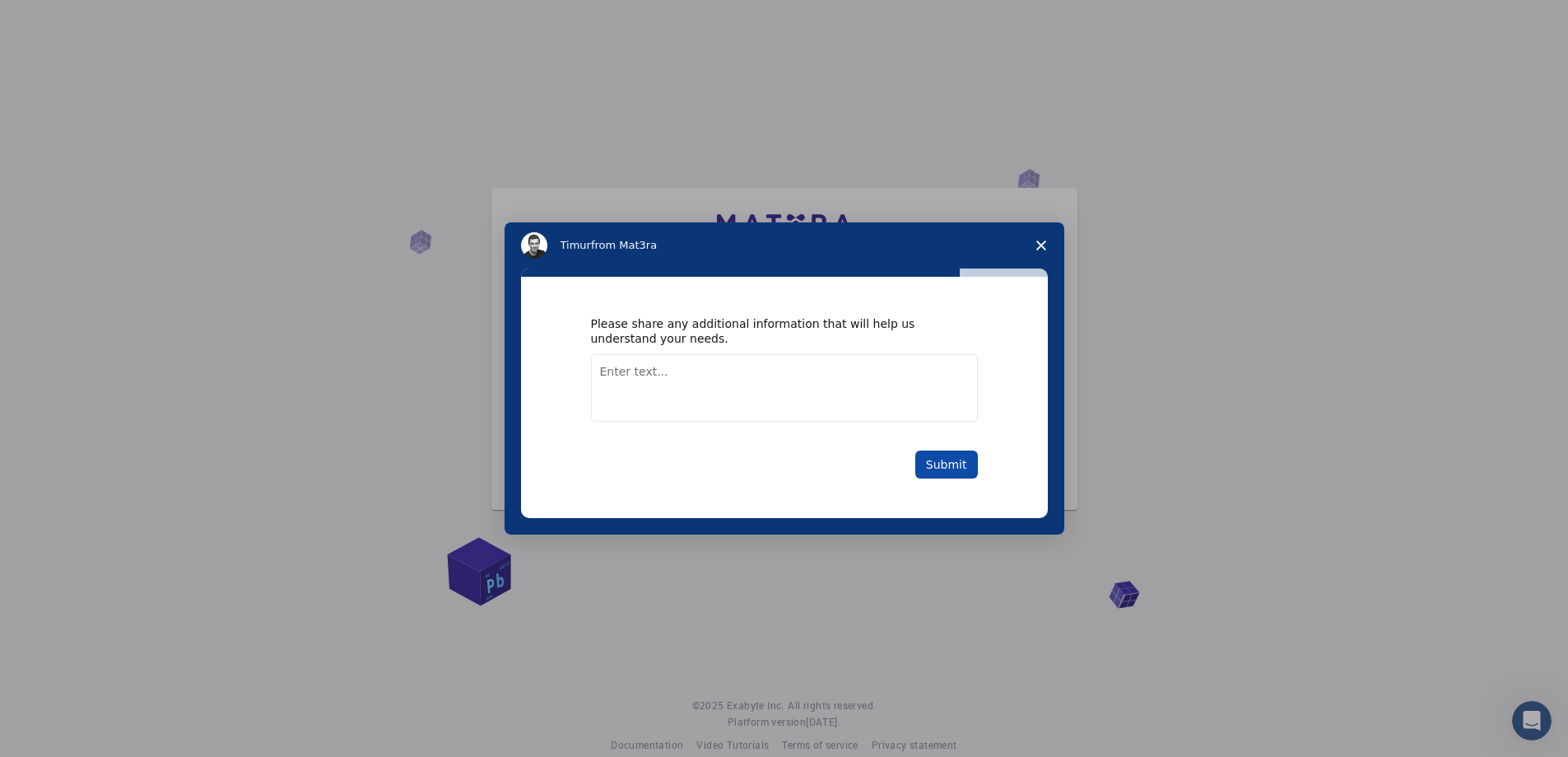
click at [958, 463] on button "Submit" at bounding box center [946, 464] width 63 height 28
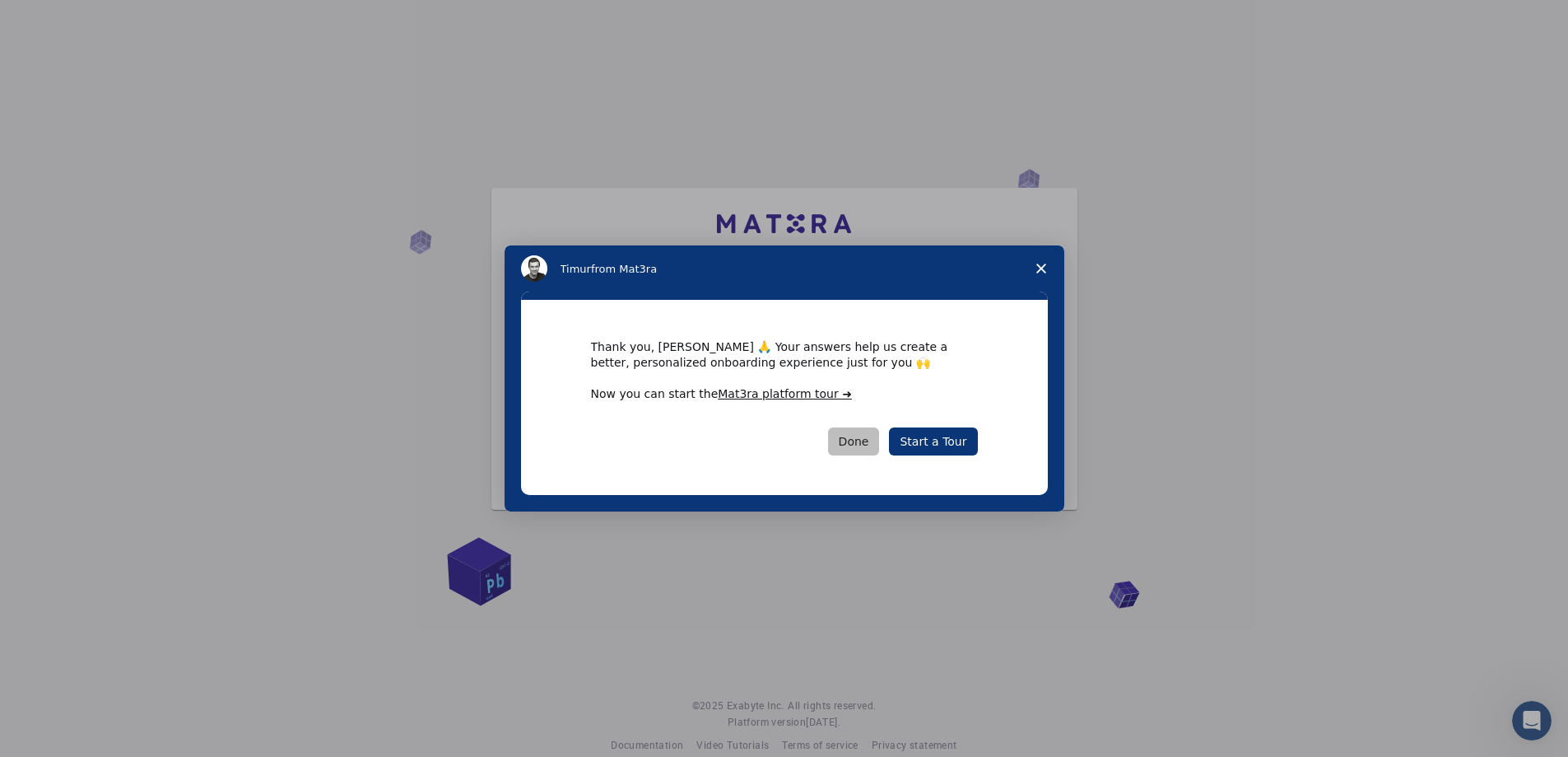
click at [852, 439] on button "Done" at bounding box center [854, 441] width 52 height 28
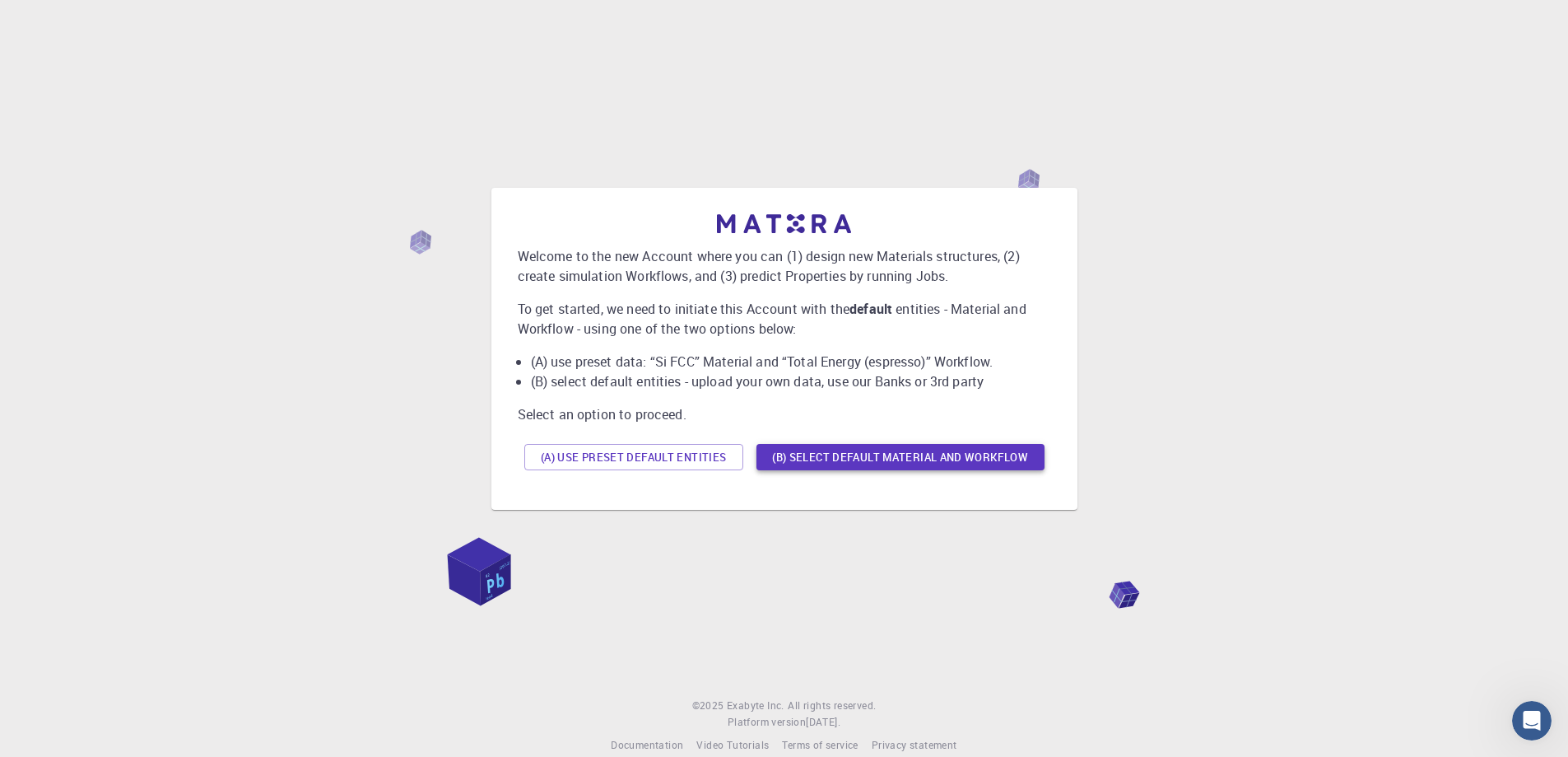
click at [854, 458] on button "(B) Select default material and workflow" at bounding box center [900, 457] width 288 height 26
